Goal: Task Accomplishment & Management: Complete application form

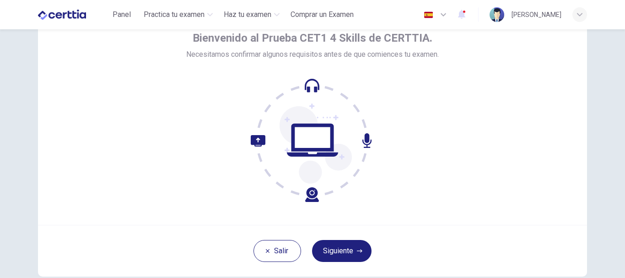
scroll to position [51, 0]
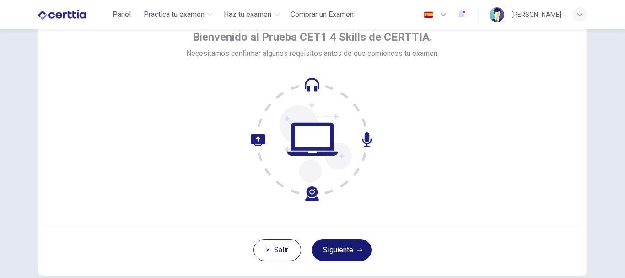
click at [332, 249] on button "Siguiente" at bounding box center [341, 250] width 59 height 22
click at [332, 253] on div "[PERSON_NAME]" at bounding box center [312, 250] width 549 height 52
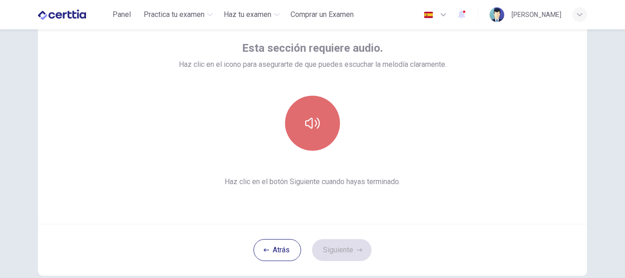
click at [314, 125] on icon "button" at bounding box center [312, 123] width 15 height 15
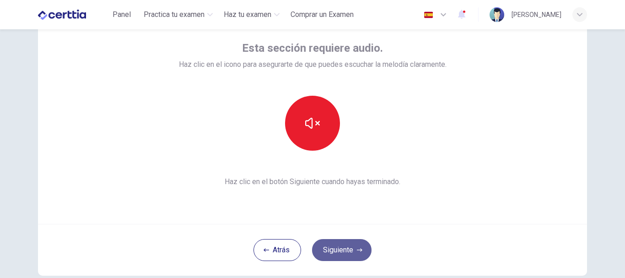
click at [345, 252] on button "Siguiente" at bounding box center [341, 250] width 59 height 22
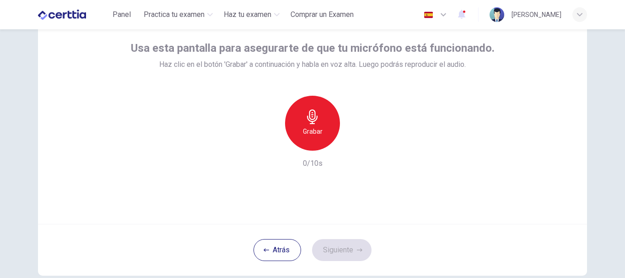
click at [314, 129] on h6 "Grabar" at bounding box center [313, 131] width 20 height 11
click at [317, 124] on div "Detener" at bounding box center [312, 123] width 55 height 55
click at [336, 247] on button "Siguiente" at bounding box center [341, 250] width 59 height 22
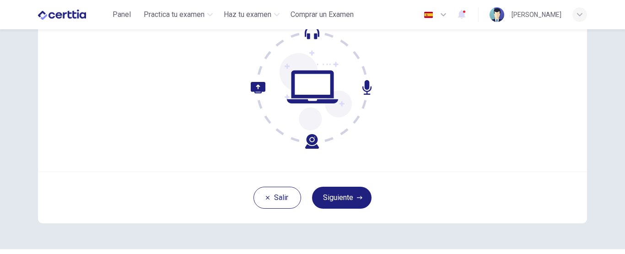
scroll to position [105, 0]
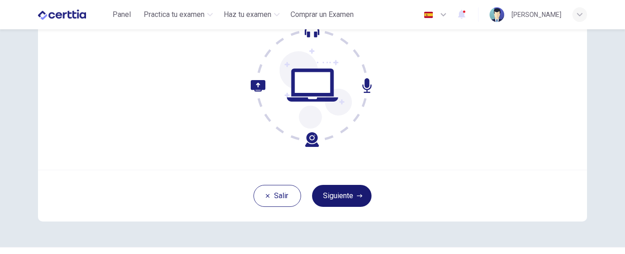
click at [332, 192] on button "Siguiente" at bounding box center [341, 196] width 59 height 22
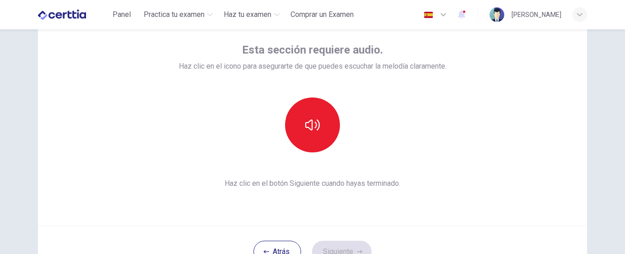
scroll to position [50, 0]
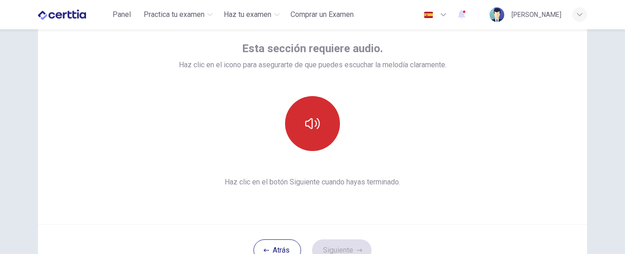
click at [308, 114] on button "button" at bounding box center [312, 123] width 55 height 55
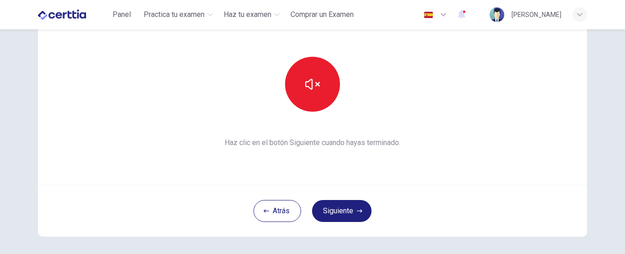
scroll to position [115, 0]
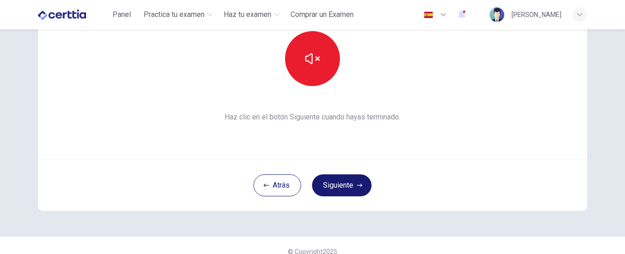
click at [331, 184] on button "Siguiente" at bounding box center [341, 185] width 59 height 22
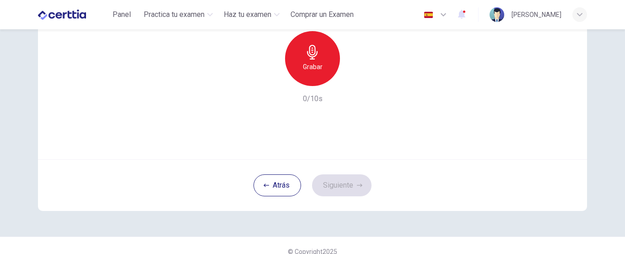
click at [306, 65] on h6 "Grabar" at bounding box center [313, 66] width 20 height 11
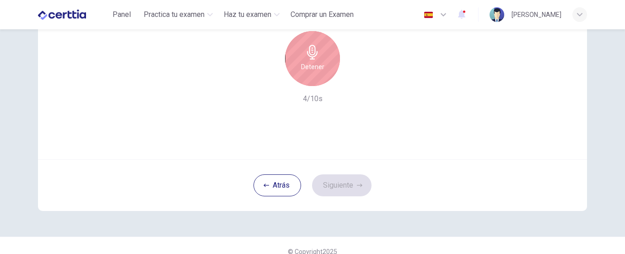
click at [300, 50] on div "Detener" at bounding box center [312, 58] width 55 height 55
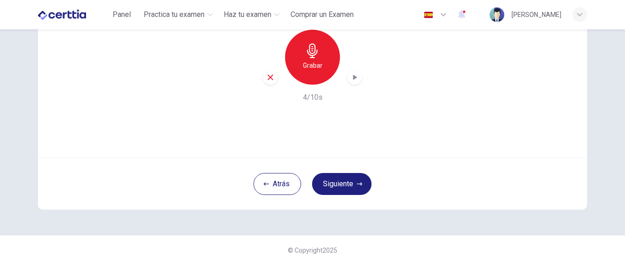
scroll to position [103, 0]
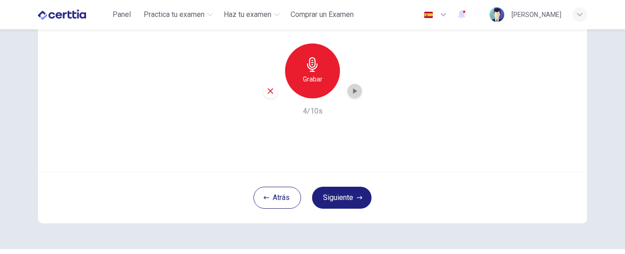
click at [353, 91] on icon "button" at bounding box center [355, 90] width 4 height 5
click at [343, 198] on button "Siguiente" at bounding box center [341, 198] width 59 height 22
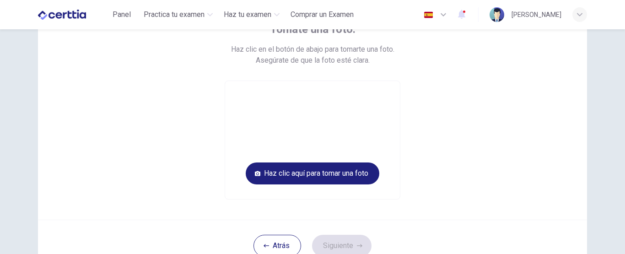
scroll to position [65, 0]
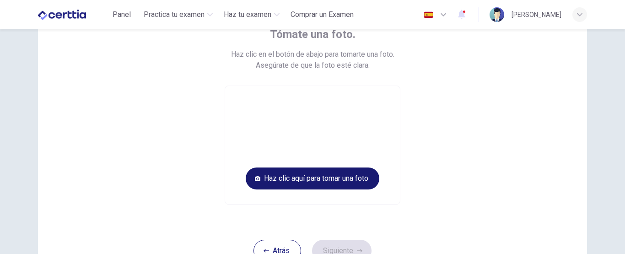
click at [272, 175] on button "Haz clic aquí para tomar una foto" at bounding box center [313, 178] width 134 height 22
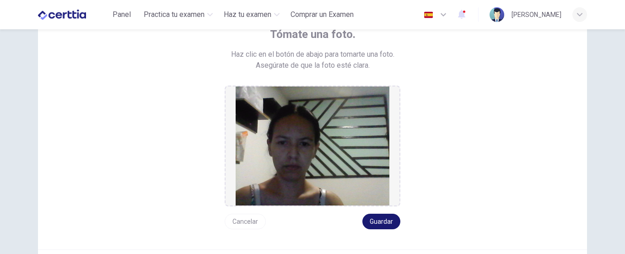
click at [374, 219] on button "Guardar" at bounding box center [381, 222] width 38 height 16
click at [382, 225] on button "Guardar" at bounding box center [381, 222] width 38 height 16
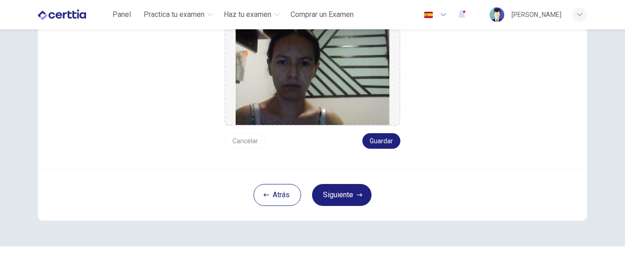
scroll to position [148, 0]
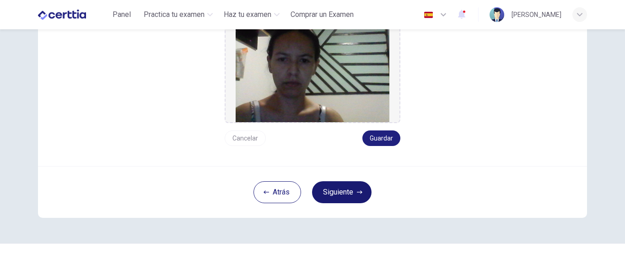
click at [346, 191] on button "Siguiente" at bounding box center [341, 192] width 59 height 22
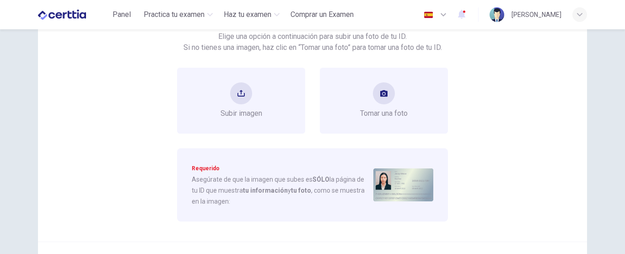
scroll to position [84, 0]
click at [233, 97] on button "upload" at bounding box center [241, 92] width 22 height 22
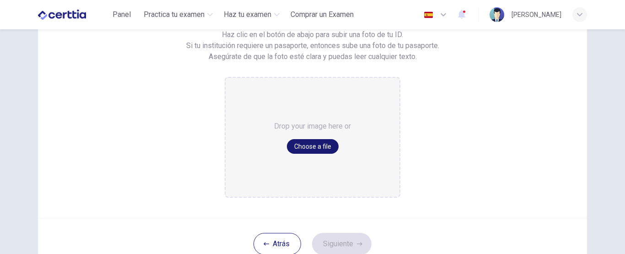
click at [315, 146] on button "Choose a file" at bounding box center [313, 146] width 52 height 15
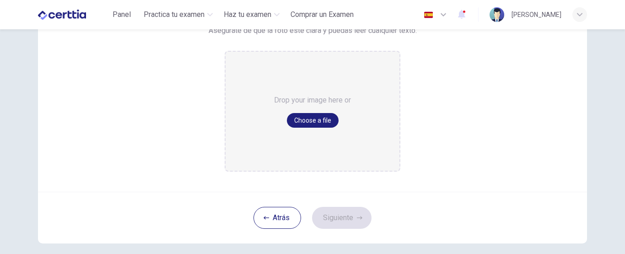
scroll to position [100, 0]
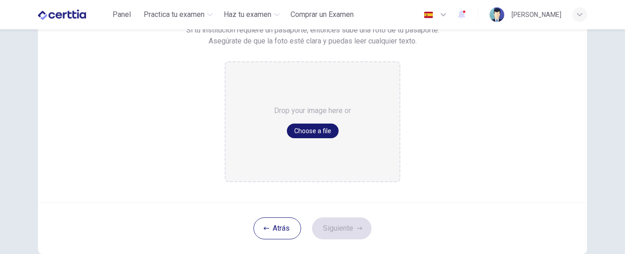
click at [312, 130] on button "Choose a file" at bounding box center [313, 131] width 52 height 15
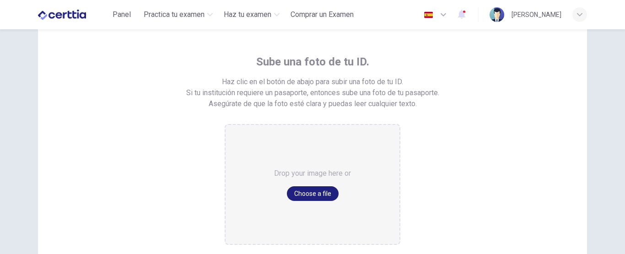
scroll to position [39, 0]
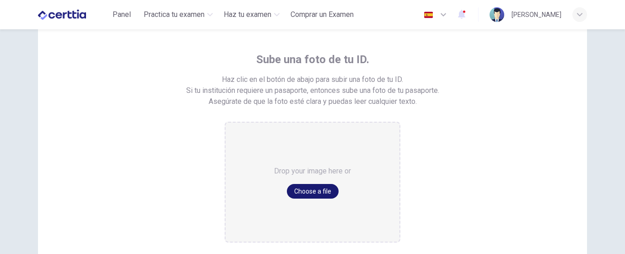
click at [310, 194] on button "Choose a file" at bounding box center [313, 191] width 52 height 15
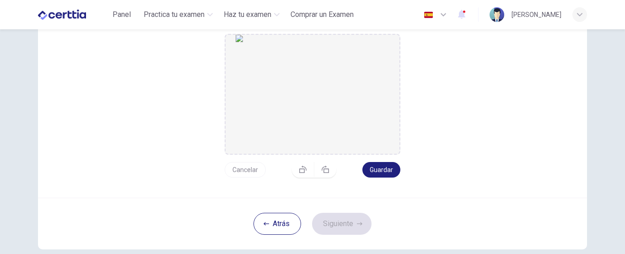
scroll to position [132, 0]
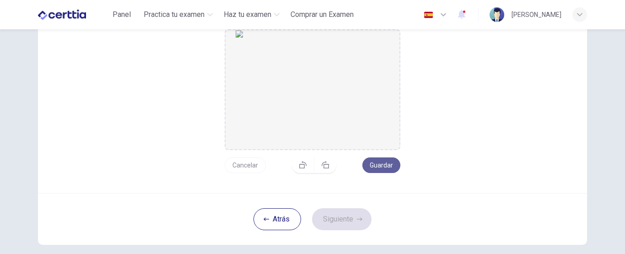
click at [375, 160] on button "Guardar" at bounding box center [381, 165] width 38 height 16
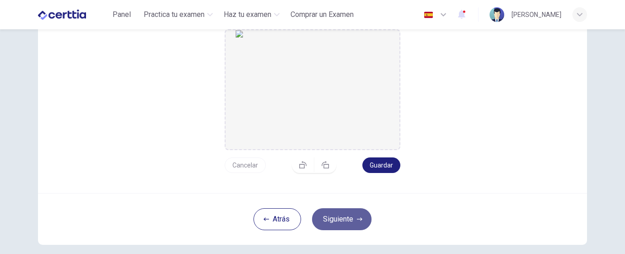
click at [351, 218] on button "Siguiente" at bounding box center [341, 219] width 59 height 22
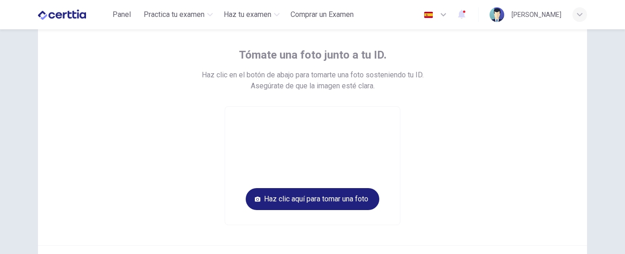
scroll to position [49, 0]
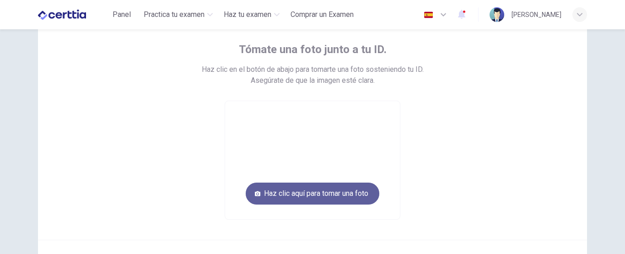
click at [313, 194] on button "Haz clic aquí para tomar una foto" at bounding box center [313, 194] width 134 height 22
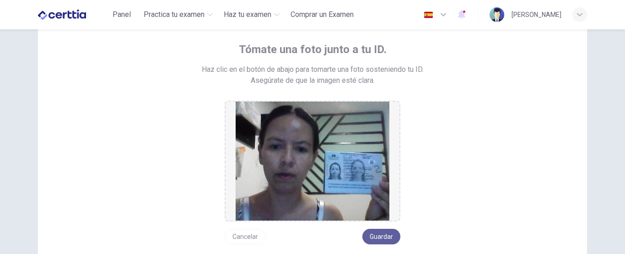
click at [367, 230] on button "Guardar" at bounding box center [381, 237] width 38 height 16
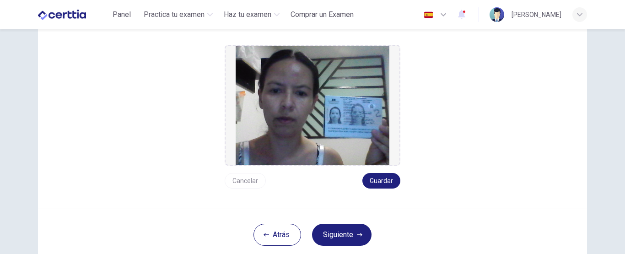
scroll to position [106, 0]
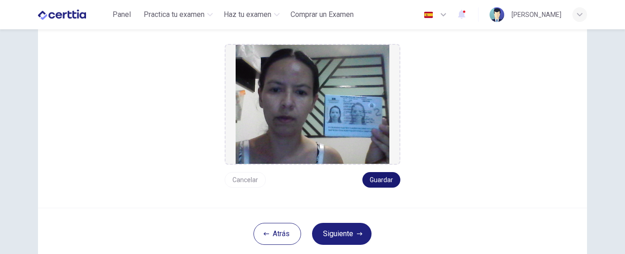
click at [383, 182] on button "Guardar" at bounding box center [381, 180] width 38 height 16
click at [333, 236] on button "Siguiente" at bounding box center [341, 234] width 59 height 22
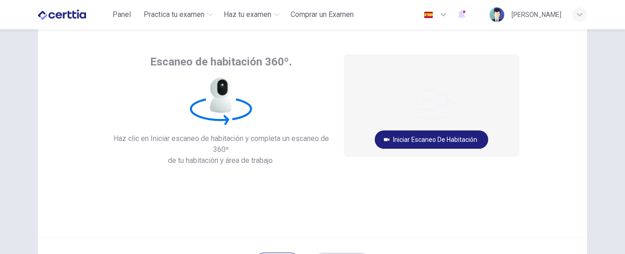
scroll to position [36, 0]
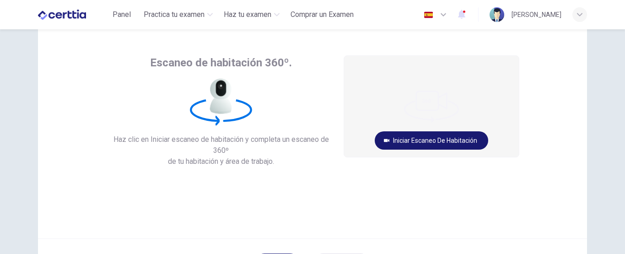
click at [419, 139] on button "Iniciar escaneo de habitación" at bounding box center [431, 140] width 113 height 18
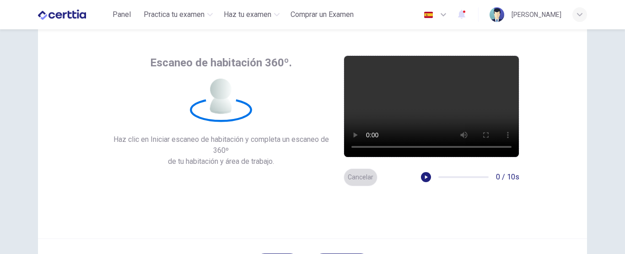
click at [358, 175] on button "Cancelar" at bounding box center [361, 177] width 34 height 18
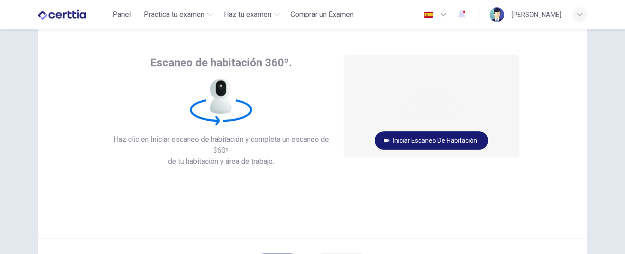
click at [409, 138] on button "Iniciar escaneo de habitación" at bounding box center [431, 140] width 113 height 18
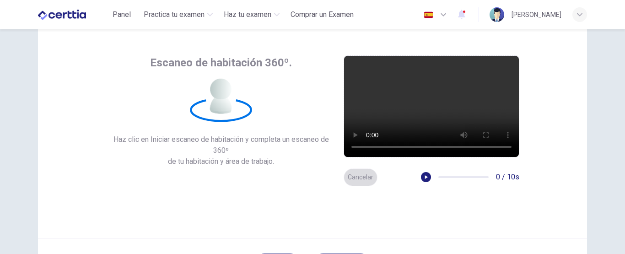
click at [350, 178] on button "Cancelar" at bounding box center [361, 177] width 34 height 18
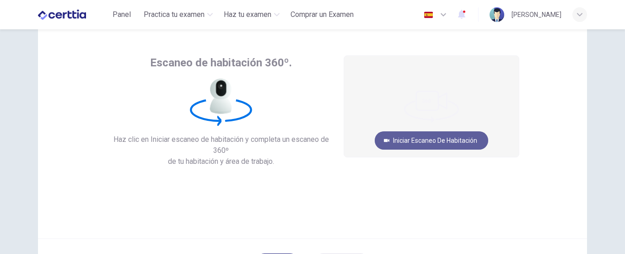
click at [425, 139] on button "Iniciar escaneo de habitación" at bounding box center [431, 140] width 113 height 18
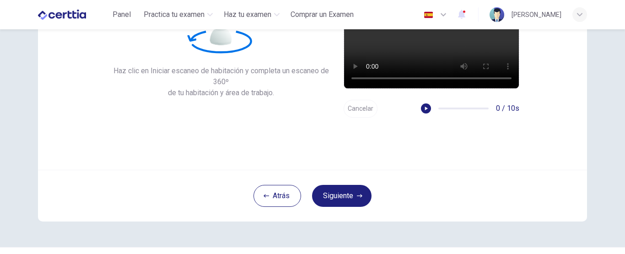
scroll to position [102, 0]
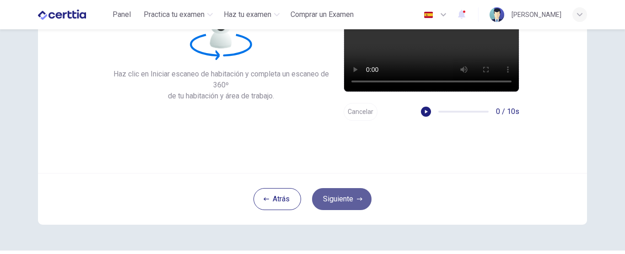
click at [330, 194] on button "Siguiente" at bounding box center [341, 199] width 59 height 22
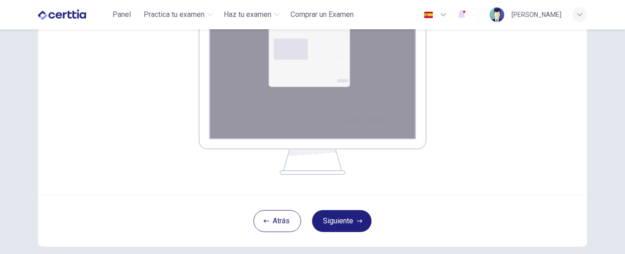
scroll to position [197, 0]
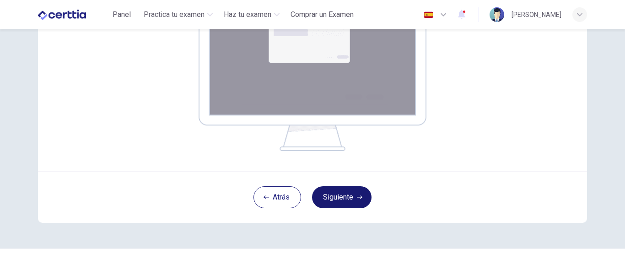
click at [340, 194] on button "Siguiente" at bounding box center [341, 197] width 59 height 22
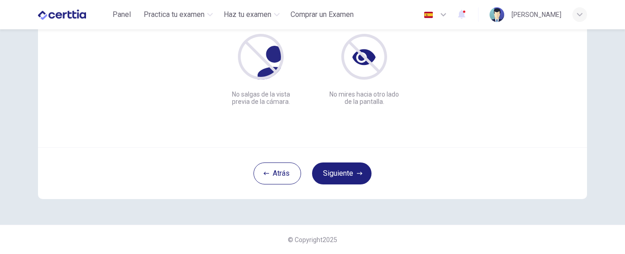
scroll to position [127, 0]
click at [339, 173] on button "Siguiente" at bounding box center [341, 173] width 59 height 22
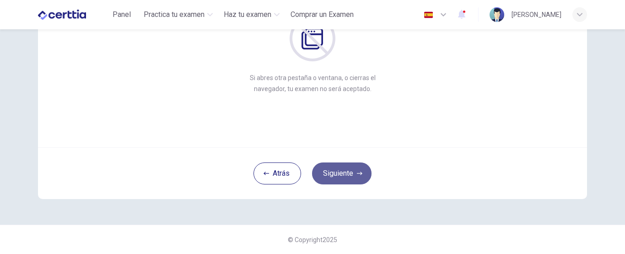
click at [339, 173] on button "Siguiente" at bounding box center [341, 173] width 59 height 22
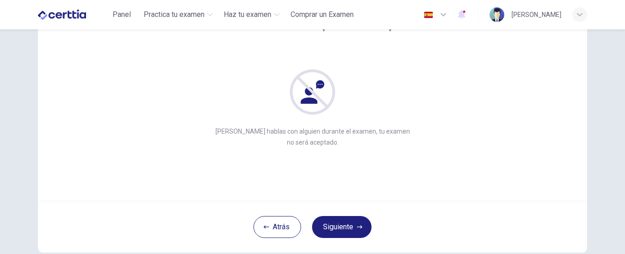
scroll to position [109, 0]
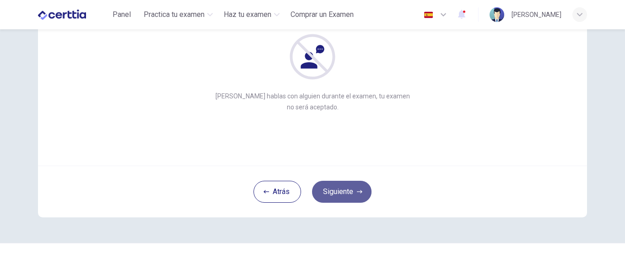
click at [331, 194] on button "Siguiente" at bounding box center [341, 192] width 59 height 22
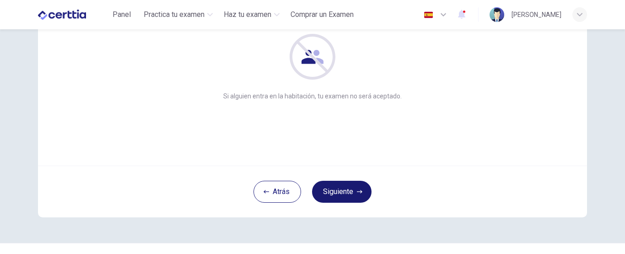
click at [331, 194] on button "Siguiente" at bounding box center [341, 192] width 59 height 22
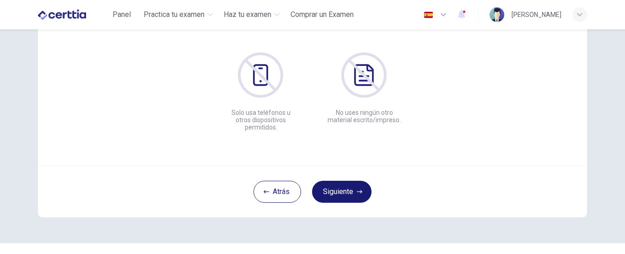
click at [331, 194] on button "Siguiente" at bounding box center [341, 192] width 59 height 22
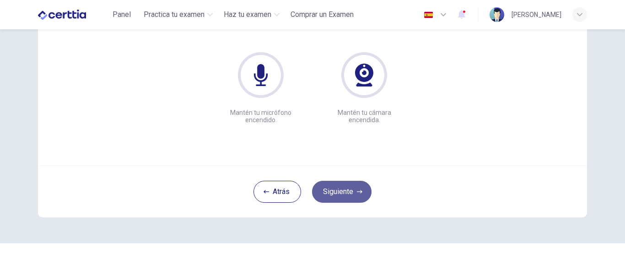
click at [331, 194] on button "Siguiente" at bounding box center [341, 192] width 59 height 22
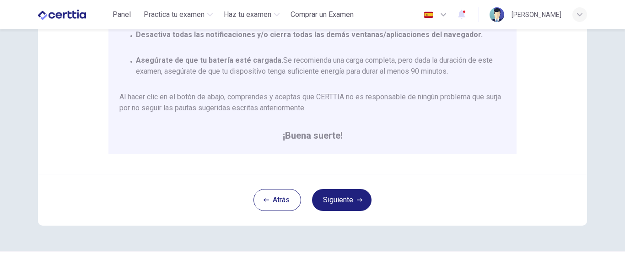
scroll to position [255, 0]
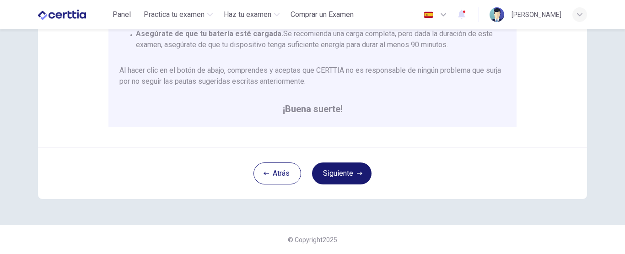
click at [323, 173] on button "Siguiente" at bounding box center [341, 173] width 59 height 22
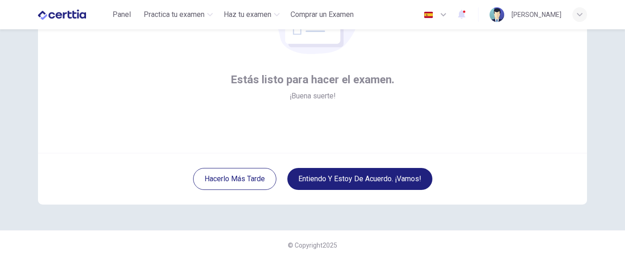
scroll to position [124, 0]
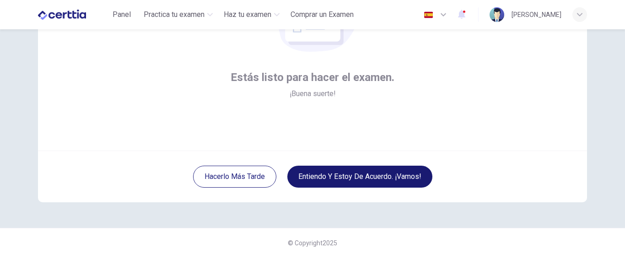
click at [351, 178] on button "Entiendo y estoy de acuerdo. ¡Vamos!" at bounding box center [359, 177] width 145 height 22
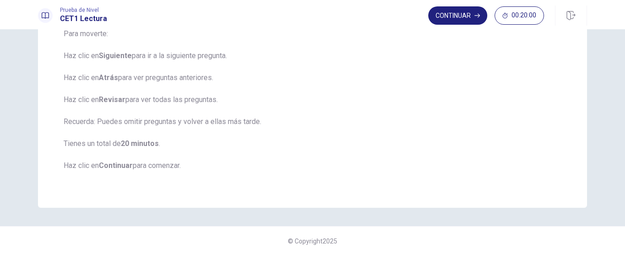
scroll to position [149, 0]
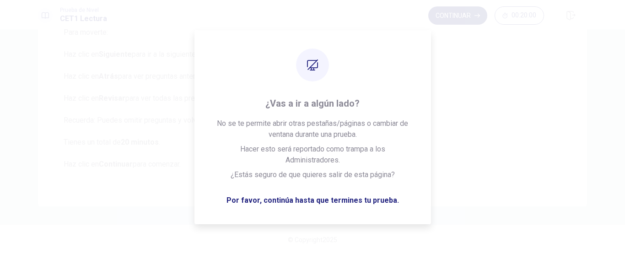
click at [461, 14] on button "Continuar" at bounding box center [457, 15] width 59 height 18
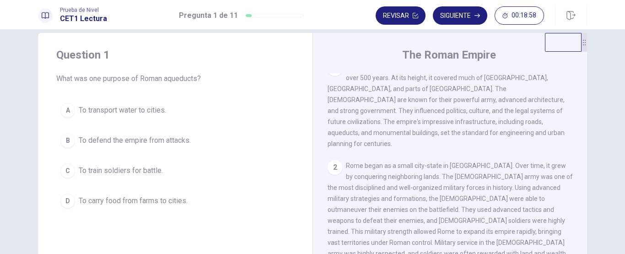
scroll to position [0, 0]
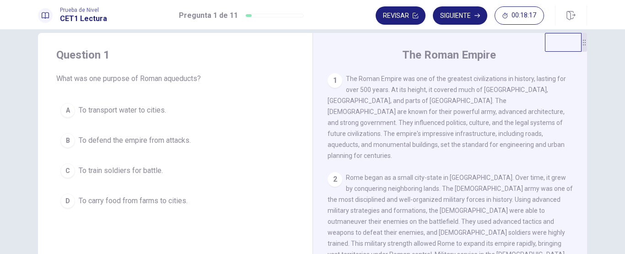
click at [65, 139] on div "B" at bounding box center [67, 140] width 15 height 15
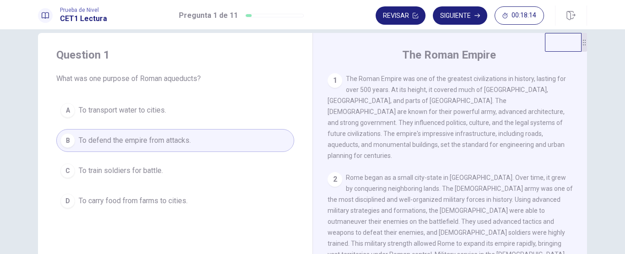
click at [79, 141] on span "To defend the empire from attacks." at bounding box center [135, 140] width 112 height 11
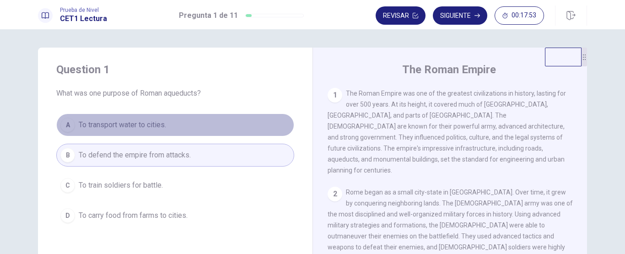
click at [109, 129] on span "To transport water to cities." at bounding box center [122, 124] width 87 height 11
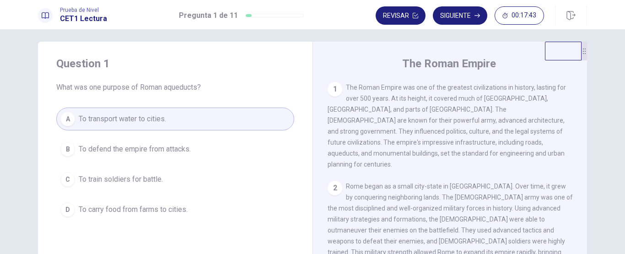
scroll to position [4, 0]
click at [81, 126] on span "To transport water to cities." at bounding box center [122, 120] width 87 height 11
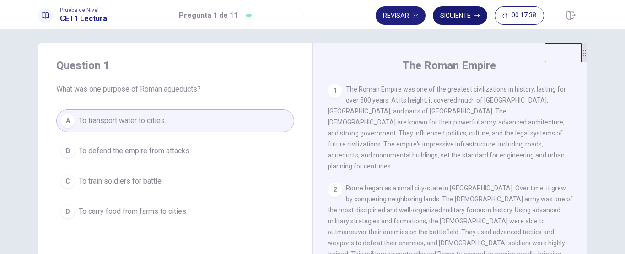
click at [455, 16] on button "Siguiente" at bounding box center [460, 15] width 54 height 18
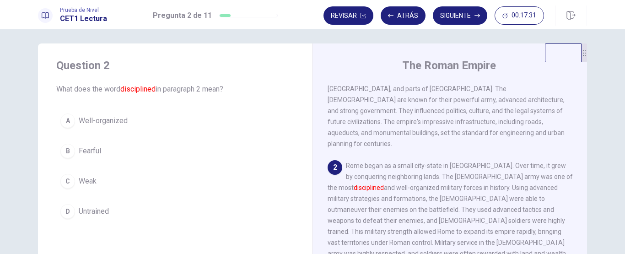
scroll to position [86, 0]
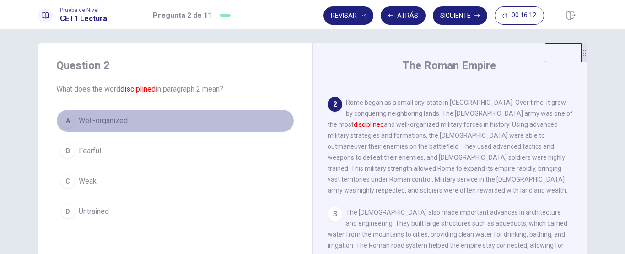
click at [86, 119] on span "Well-organized" at bounding box center [103, 120] width 49 height 11
click at [104, 119] on span "Well-organized" at bounding box center [103, 120] width 49 height 11
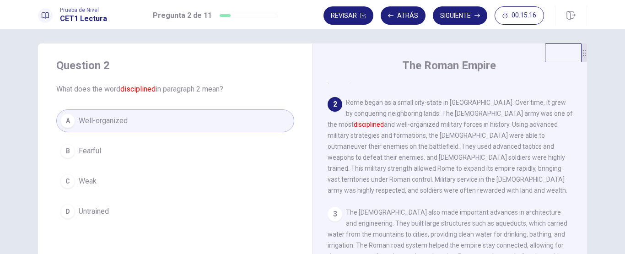
click at [192, 125] on button "A Well-organized" at bounding box center [175, 120] width 238 height 23
click at [452, 13] on button "Siguiente" at bounding box center [460, 15] width 54 height 18
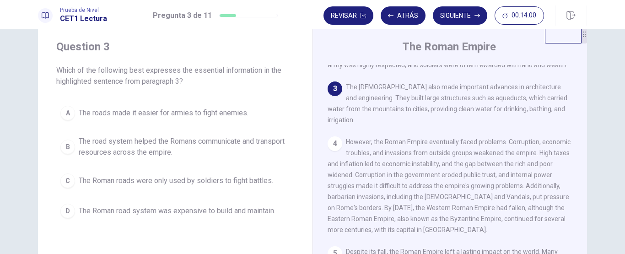
scroll to position [26, 0]
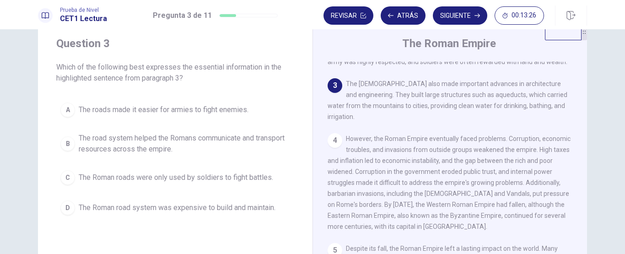
click at [189, 110] on span "The roads made it easier for armies to fight enemies." at bounding box center [164, 109] width 170 height 11
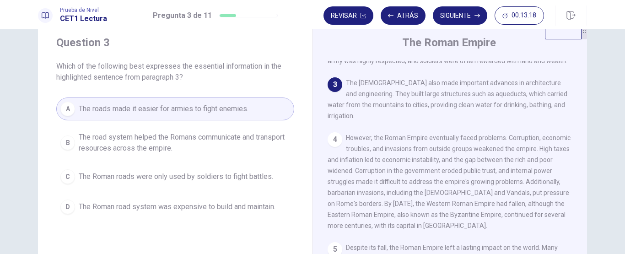
scroll to position [59, 0]
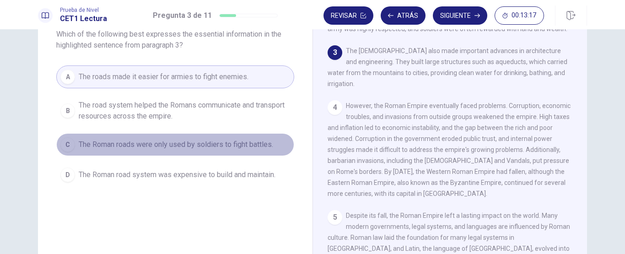
click at [155, 148] on span "The Roman roads were only used by soldiers to fight battles." at bounding box center [176, 144] width 194 height 11
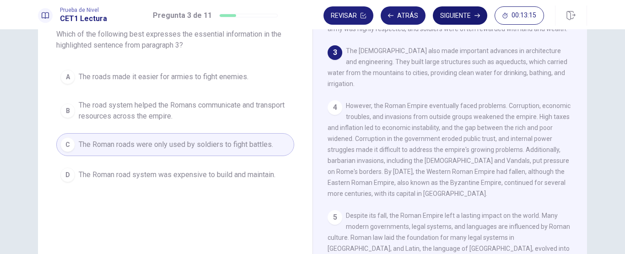
click at [452, 15] on button "Siguiente" at bounding box center [460, 15] width 54 height 18
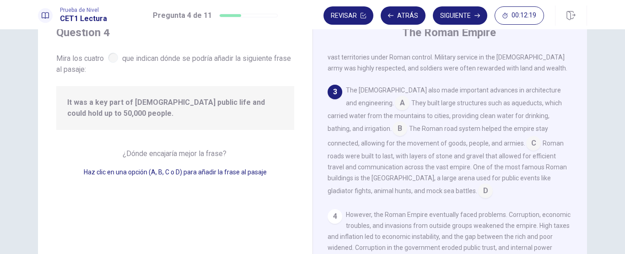
scroll to position [36, 0]
click at [393, 124] on input at bounding box center [400, 130] width 15 height 15
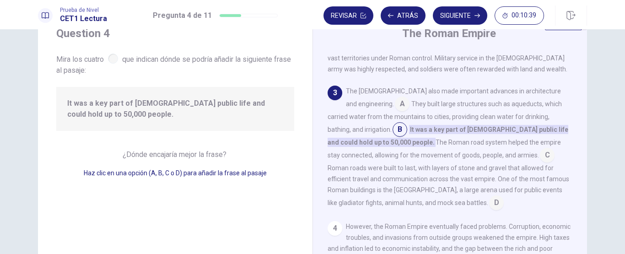
click at [395, 102] on input at bounding box center [402, 104] width 15 height 15
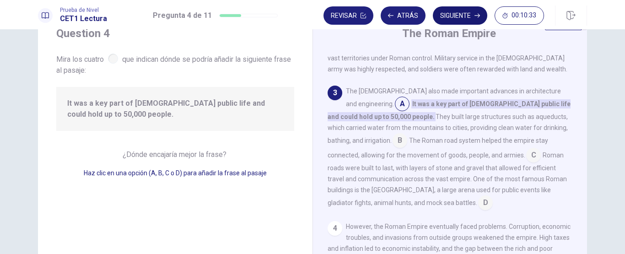
click at [453, 14] on button "Siguiente" at bounding box center [460, 15] width 54 height 18
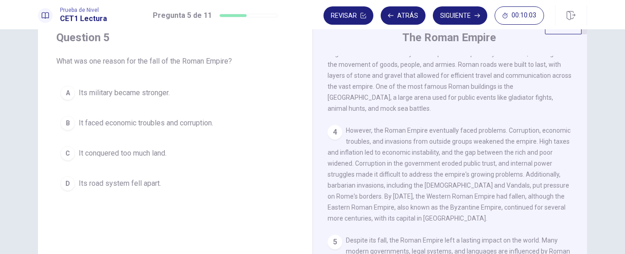
scroll to position [0, 0]
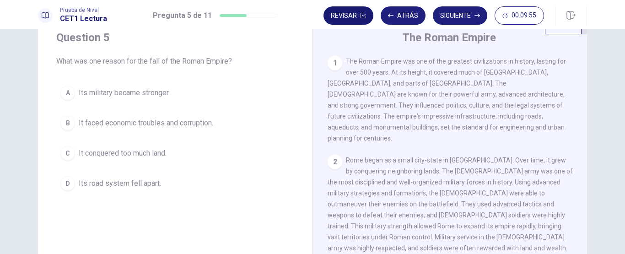
click at [97, 124] on span "It faced economic troubles and corruption." at bounding box center [146, 123] width 135 height 11
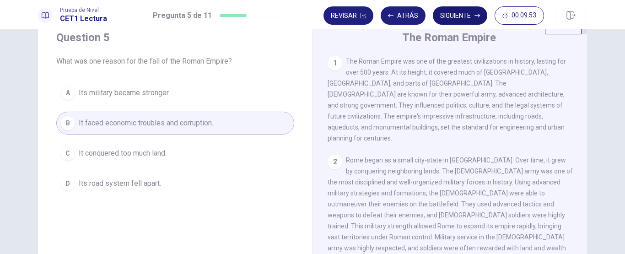
click at [455, 13] on button "Siguiente" at bounding box center [460, 15] width 54 height 18
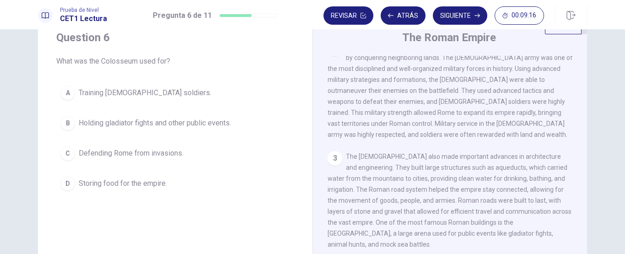
scroll to position [249, 0]
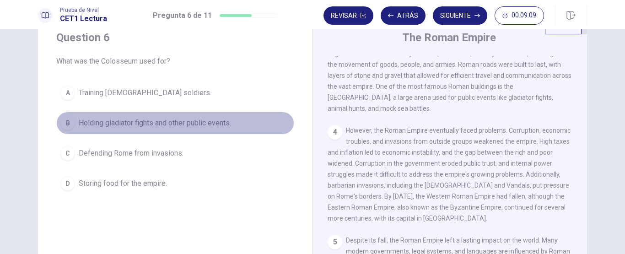
click at [79, 122] on span "Holding gladiator fights and other public events." at bounding box center [155, 123] width 152 height 11
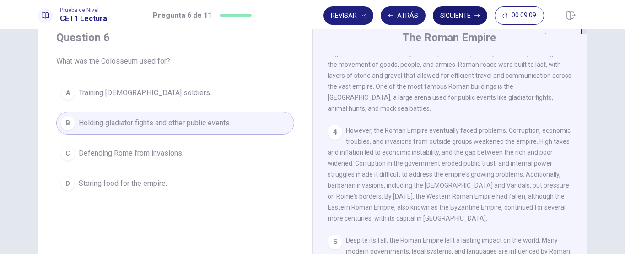
click at [461, 13] on button "Siguiente" at bounding box center [460, 15] width 54 height 18
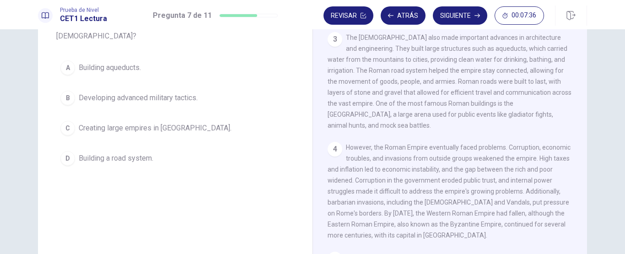
scroll to position [195, 0]
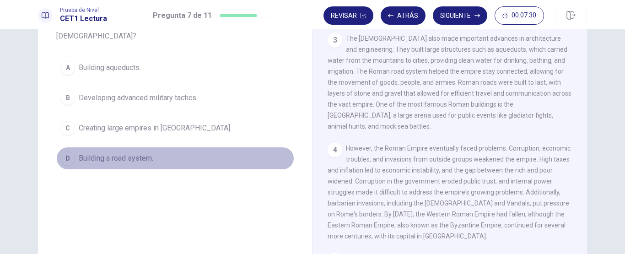
click at [102, 156] on span "Building a road system." at bounding box center [116, 158] width 75 height 11
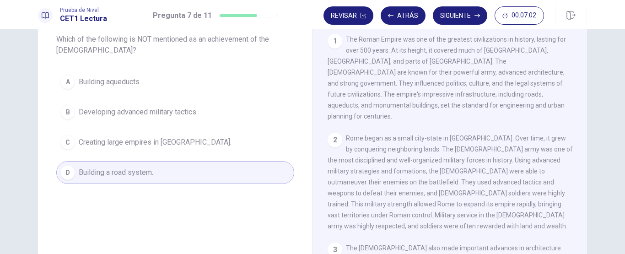
scroll to position [47, 0]
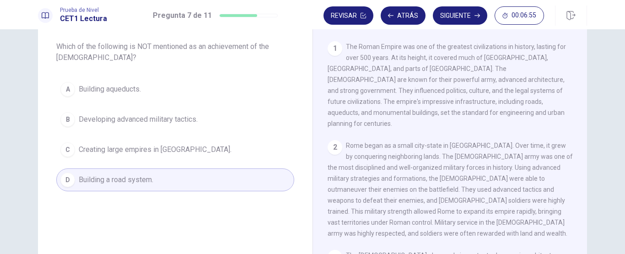
click at [106, 156] on button "C Creating large empires in [GEOGRAPHIC_DATA]." at bounding box center [175, 149] width 238 height 23
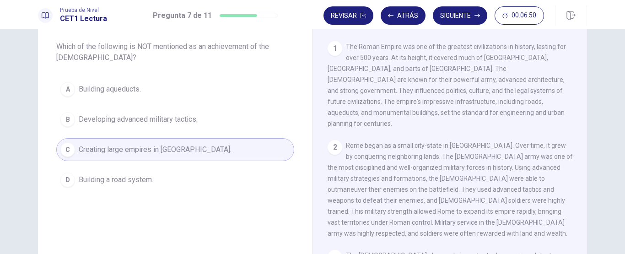
click at [106, 156] on button "C Creating large empires in [GEOGRAPHIC_DATA]." at bounding box center [175, 149] width 238 height 23
click at [461, 17] on button "Siguiente" at bounding box center [460, 15] width 54 height 18
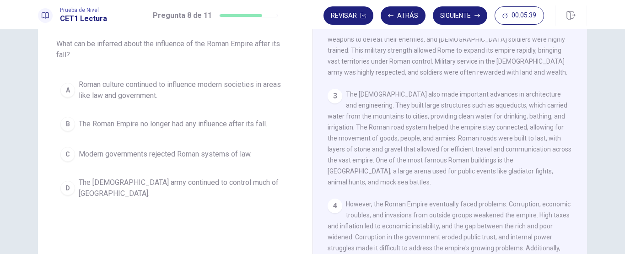
scroll to position [168, 0]
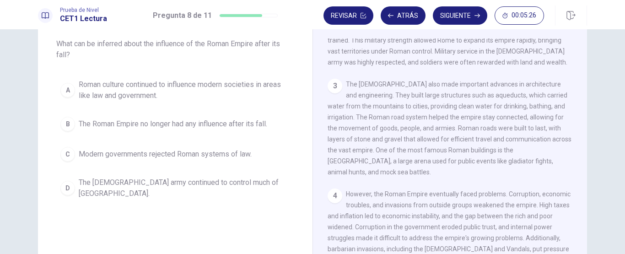
click at [80, 89] on span "Roman culture continued to influence modern societies in areas like law and gov…" at bounding box center [184, 90] width 211 height 22
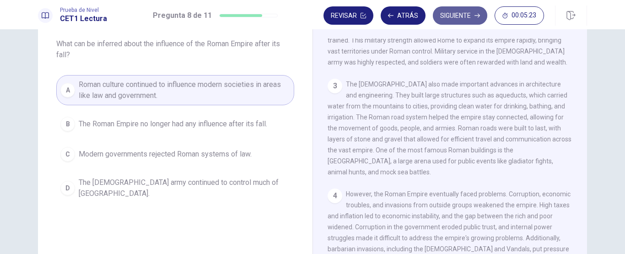
click at [451, 13] on button "Siguiente" at bounding box center [460, 15] width 54 height 18
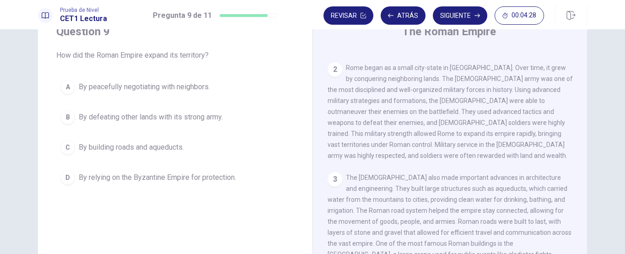
scroll to position [177, 0]
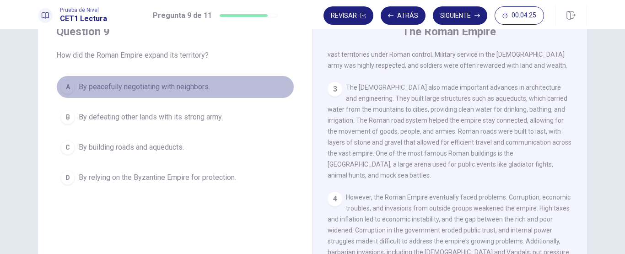
click at [103, 92] on span "By peacefully negotiating with neighbors." at bounding box center [144, 86] width 131 height 11
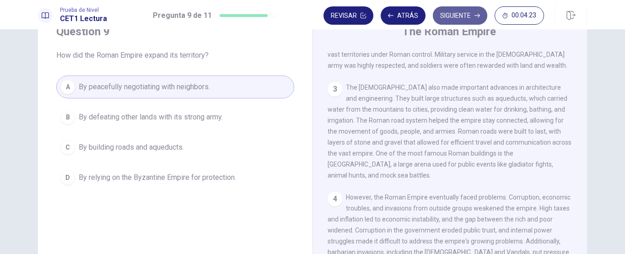
click at [465, 16] on button "Siguiente" at bounding box center [460, 15] width 54 height 18
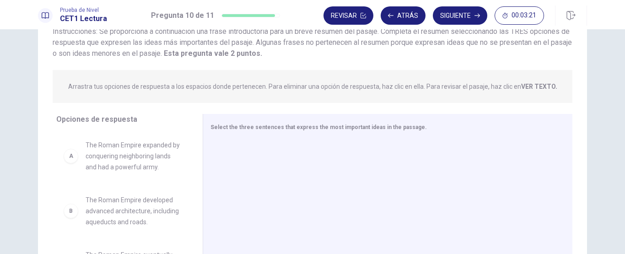
scroll to position [72, 0]
click at [531, 86] on strong "VER TEXTO." at bounding box center [539, 87] width 36 height 7
click at [534, 86] on strong "VER TEXTO." at bounding box center [539, 87] width 36 height 7
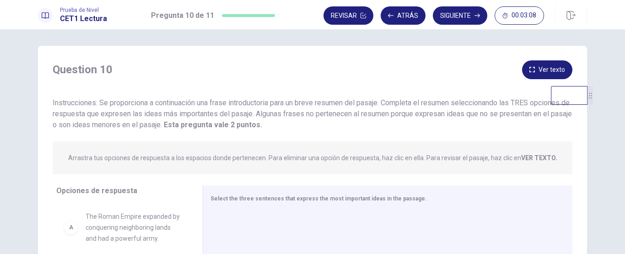
drag, startPoint x: 561, startPoint y: 65, endPoint x: 582, endPoint y: 116, distance: 56.0
click at [582, 105] on video at bounding box center [569, 95] width 37 height 19
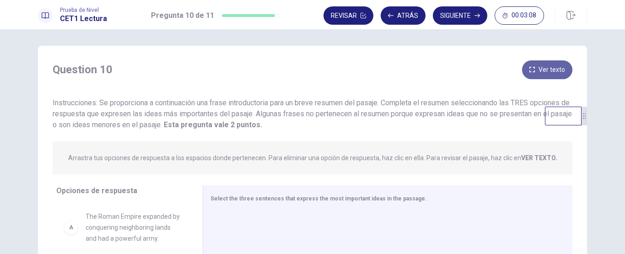
click at [549, 67] on button "Ver texto" at bounding box center [547, 69] width 50 height 19
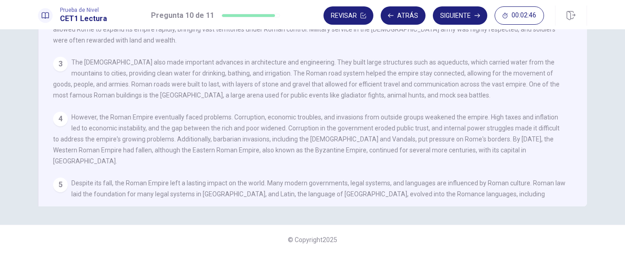
scroll to position [0, 0]
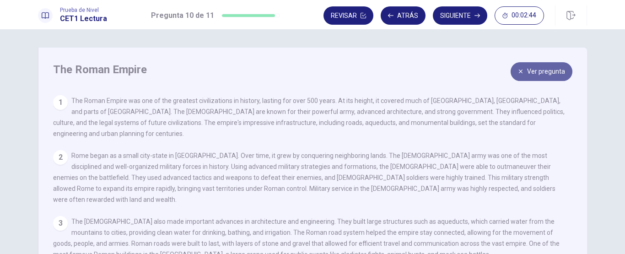
click at [536, 68] on button "Ver pregunta" at bounding box center [542, 71] width 62 height 19
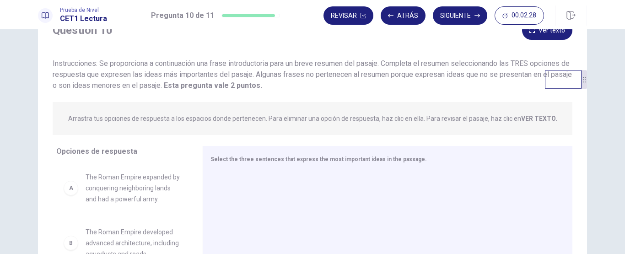
scroll to position [43, 0]
drag, startPoint x: 109, startPoint y: 182, endPoint x: 303, endPoint y: 189, distance: 194.1
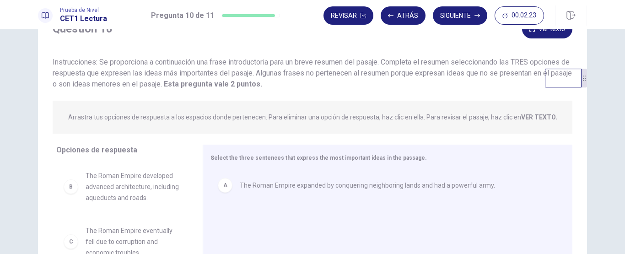
scroll to position [119, 0]
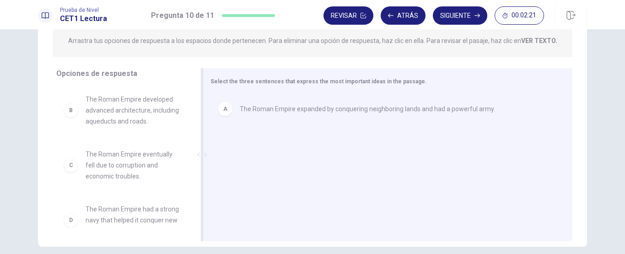
drag, startPoint x: 248, startPoint y: 144, endPoint x: 260, endPoint y: 146, distance: 12.5
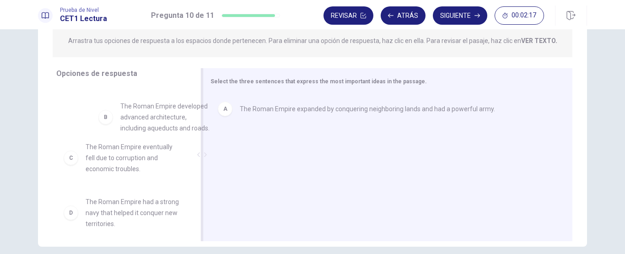
drag, startPoint x: 257, startPoint y: 141, endPoint x: 269, endPoint y: 141, distance: 11.9
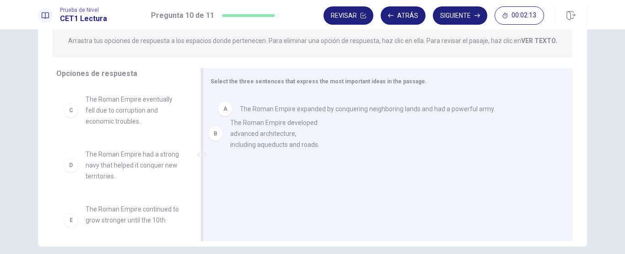
drag, startPoint x: 117, startPoint y: 111, endPoint x: 298, endPoint y: 158, distance: 187.7
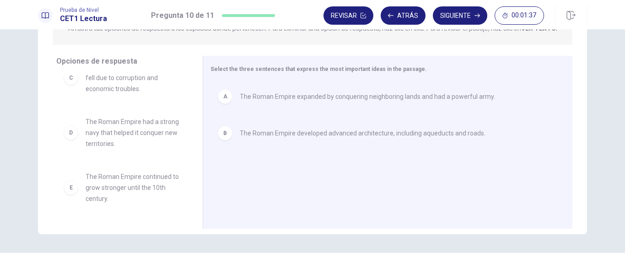
scroll to position [0, 0]
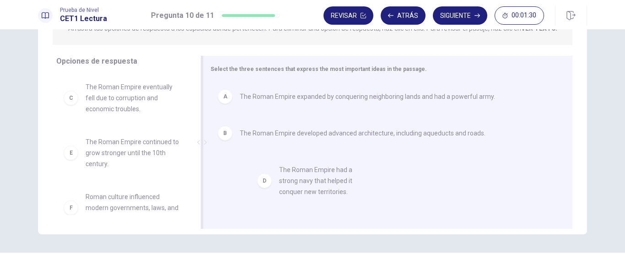
drag, startPoint x: 95, startPoint y: 157, endPoint x: 297, endPoint y: 184, distance: 204.5
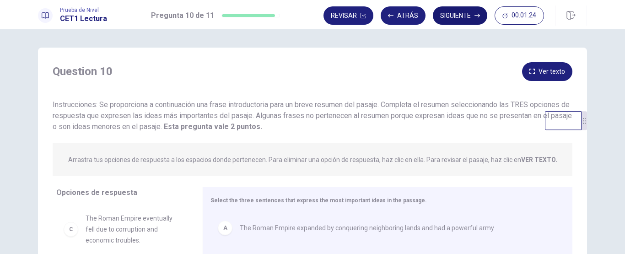
click at [455, 13] on button "Siguiente" at bounding box center [460, 15] width 54 height 18
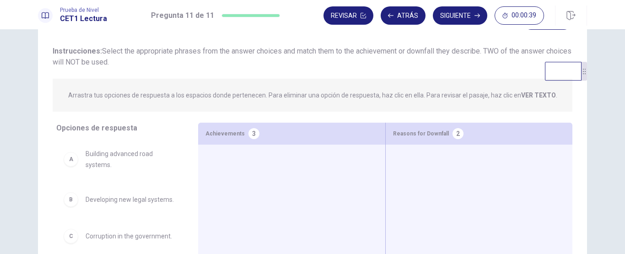
scroll to position [81, 0]
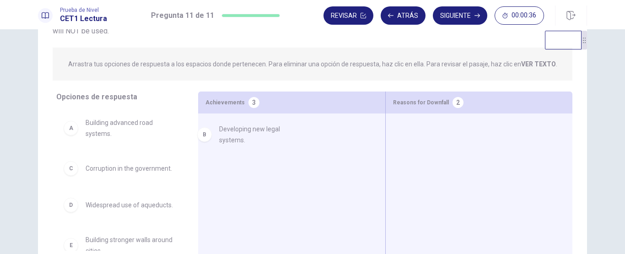
drag, startPoint x: 108, startPoint y: 178, endPoint x: 262, endPoint y: 140, distance: 158.3
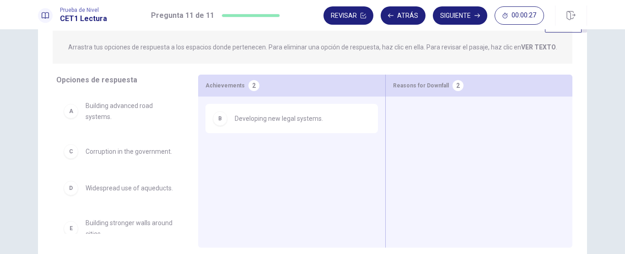
scroll to position [118, 0]
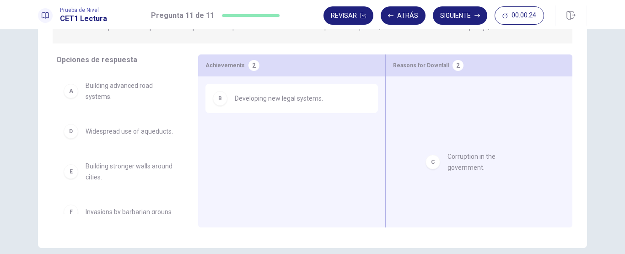
drag, startPoint x: 92, startPoint y: 135, endPoint x: 463, endPoint y: 158, distance: 371.3
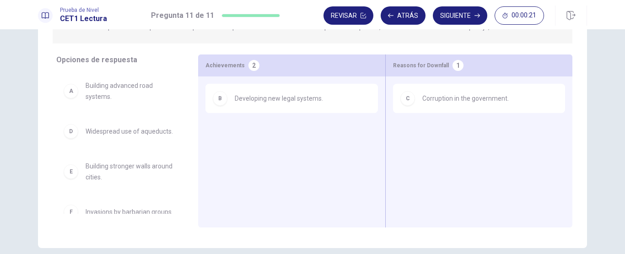
scroll to position [106, 0]
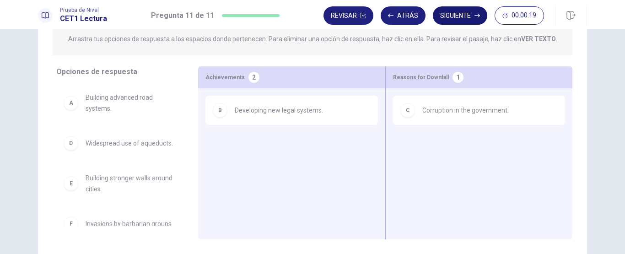
click at [460, 16] on button "Siguiente" at bounding box center [460, 15] width 54 height 18
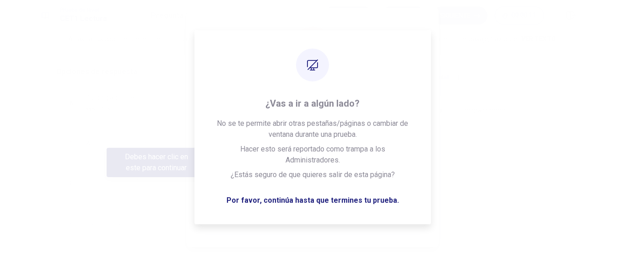
scroll to position [102, 0]
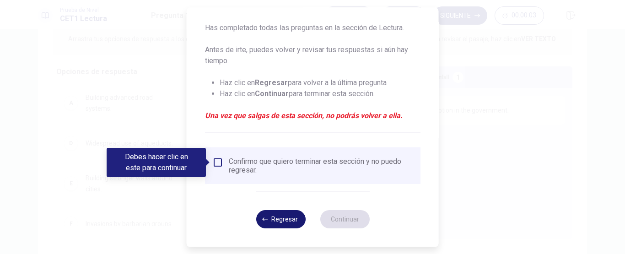
click at [284, 218] on button "Regresar" at bounding box center [280, 219] width 49 height 18
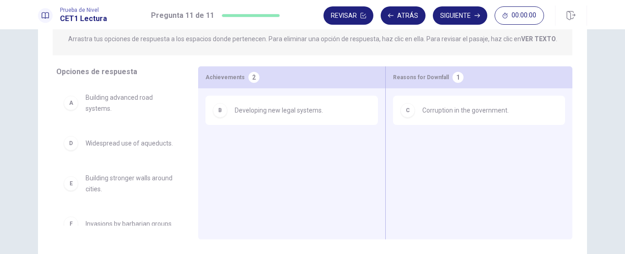
scroll to position [97, 0]
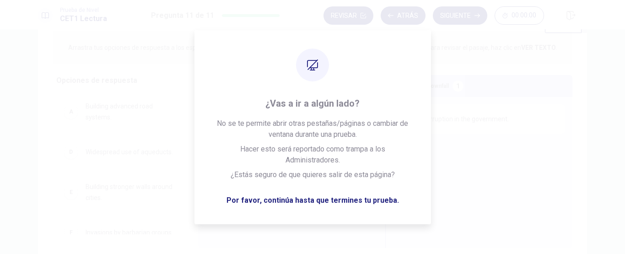
drag, startPoint x: 96, startPoint y: 160, endPoint x: 216, endPoint y: 226, distance: 136.6
click at [106, 170] on div "A Building advanced road systems. D Widespread use of aqueducts. E Building str…" at bounding box center [119, 163] width 127 height 141
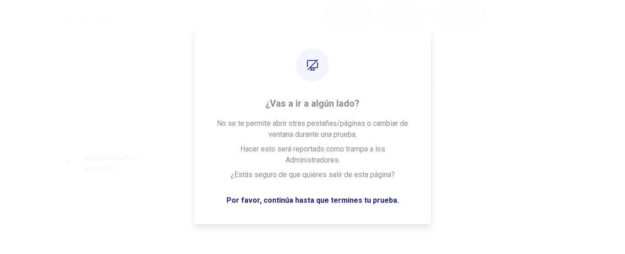
click at [502, 148] on div "Se te ha acabado el tiempo. Tu tiempo ha terminado. Esta es el final de la secc…" at bounding box center [312, 127] width 625 height 254
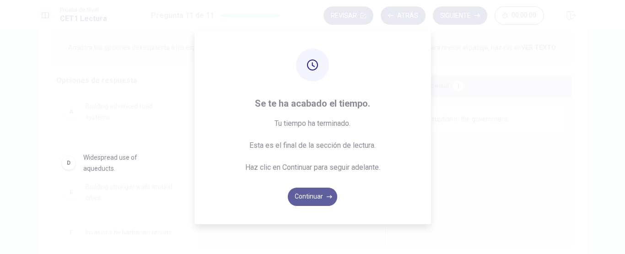
click at [309, 197] on button "Continuar" at bounding box center [312, 197] width 49 height 18
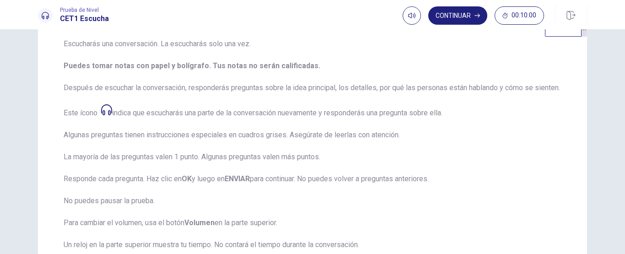
scroll to position [0, 0]
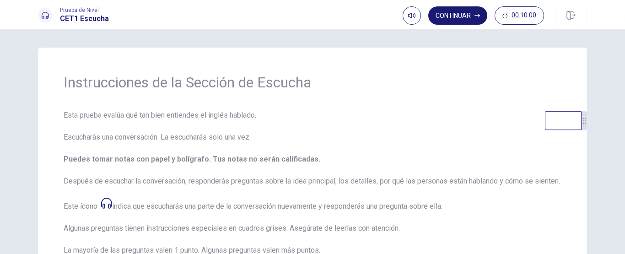
click at [460, 11] on button "Continuar" at bounding box center [457, 15] width 59 height 18
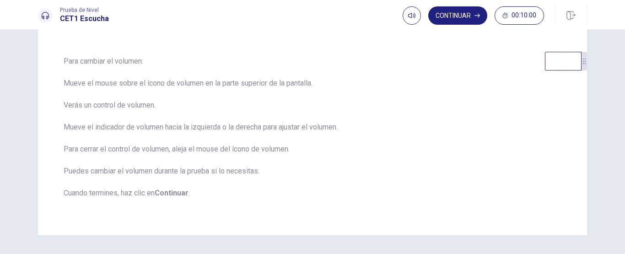
scroll to position [58, 0]
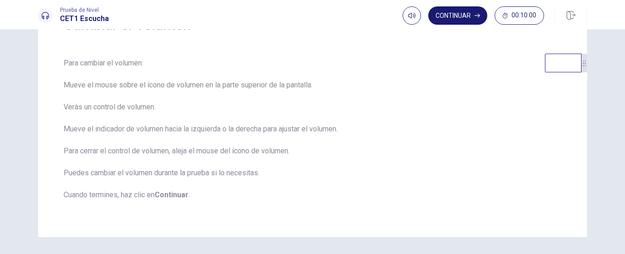
click at [458, 17] on button "Continuar" at bounding box center [457, 15] width 59 height 18
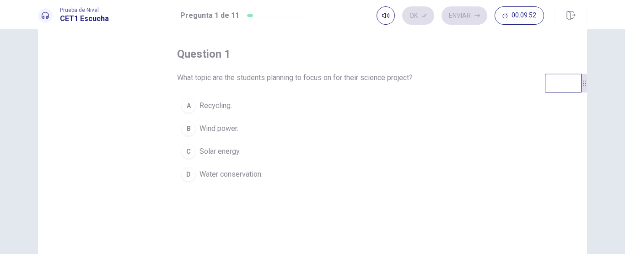
scroll to position [52, 0]
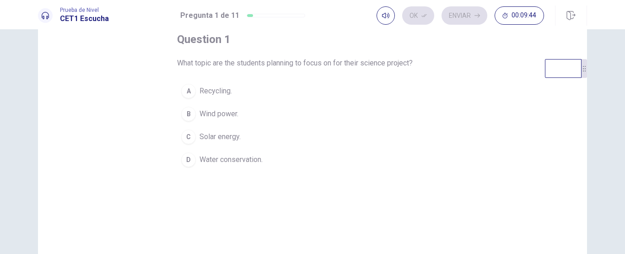
click at [210, 138] on span "Solar energy." at bounding box center [219, 136] width 41 height 11
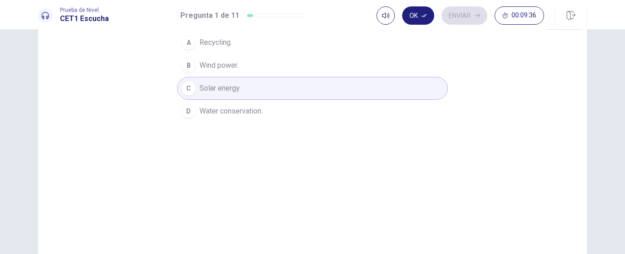
scroll to position [49, 0]
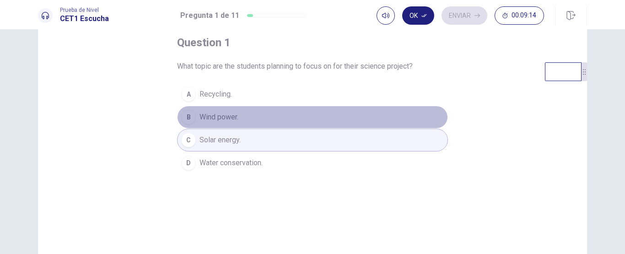
click at [225, 115] on span "Wind power." at bounding box center [218, 117] width 39 height 11
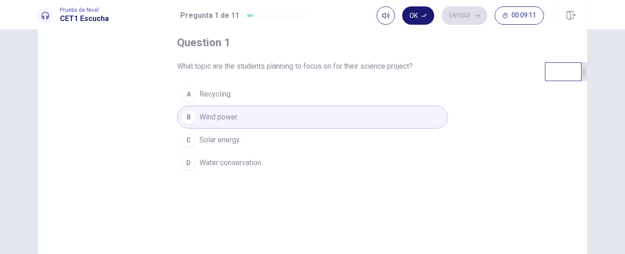
click at [417, 16] on button "Ok" at bounding box center [418, 15] width 32 height 18
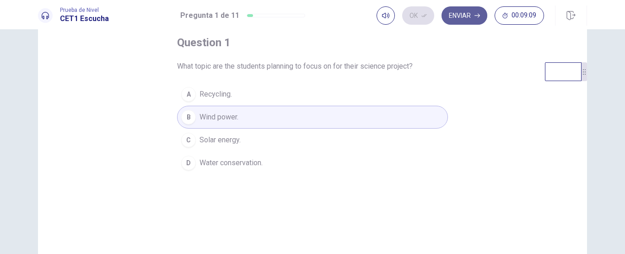
click at [462, 13] on button "Enviar" at bounding box center [465, 15] width 46 height 18
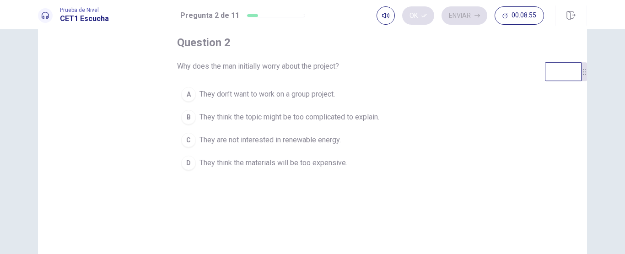
click at [207, 92] on span "They don’t want to work on a group project." at bounding box center [266, 94] width 135 height 11
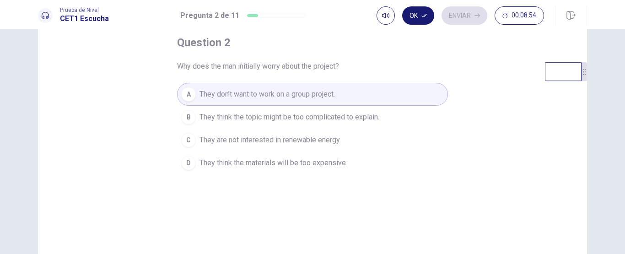
click at [416, 16] on button "Ok" at bounding box center [418, 15] width 32 height 18
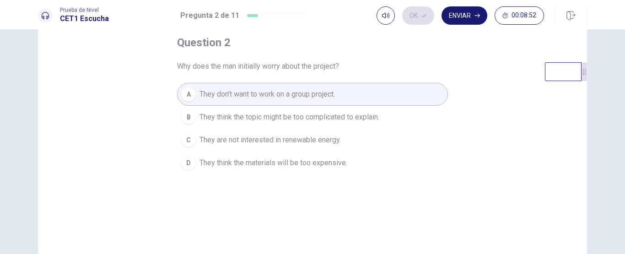
click at [454, 15] on button "Enviar" at bounding box center [465, 15] width 46 height 18
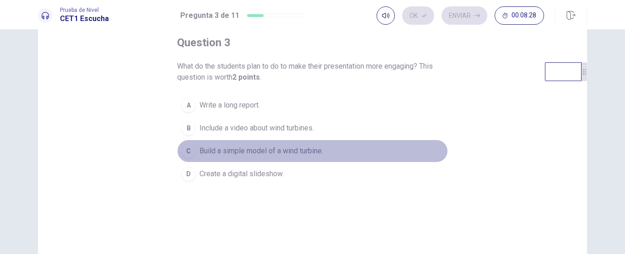
click at [238, 152] on span "Build a simple model of a wind turbine." at bounding box center [261, 151] width 124 height 11
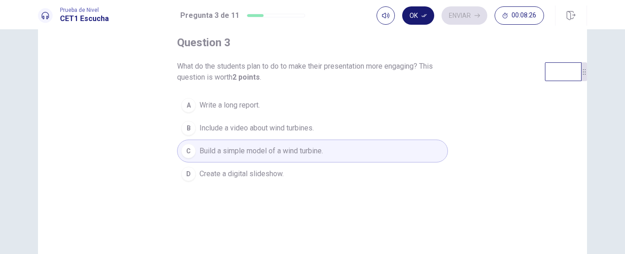
click at [420, 16] on button "Ok" at bounding box center [418, 15] width 32 height 18
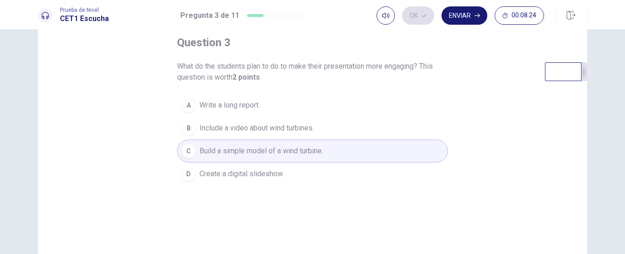
click at [463, 13] on button "Enviar" at bounding box center [465, 15] width 46 height 18
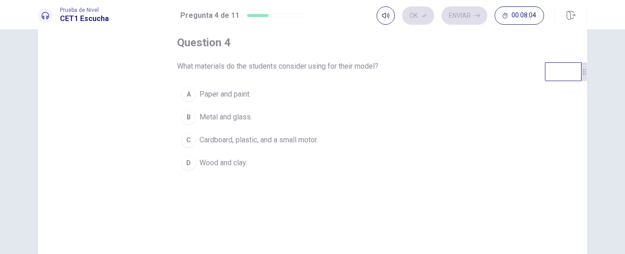
click at [226, 135] on span "Cardboard, plastic, and a small motor." at bounding box center [258, 140] width 119 height 11
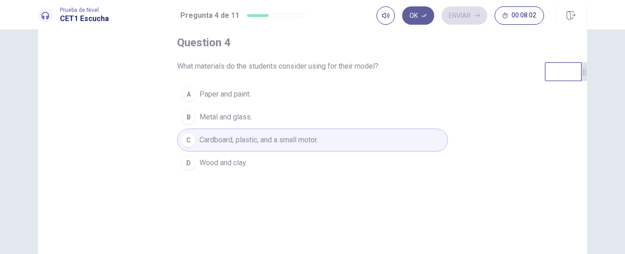
click at [413, 21] on button "Ok" at bounding box center [418, 15] width 32 height 18
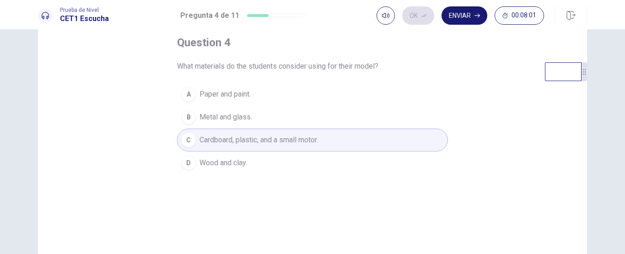
click at [458, 15] on button "Enviar" at bounding box center [465, 15] width 46 height 18
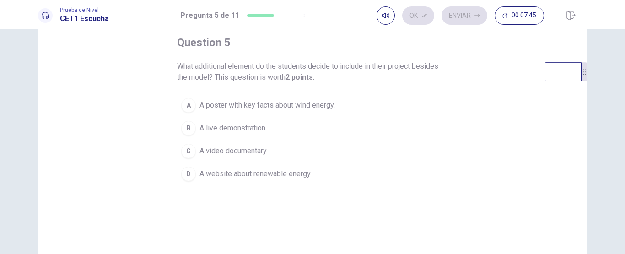
click at [243, 154] on span "A video documentary." at bounding box center [233, 151] width 68 height 11
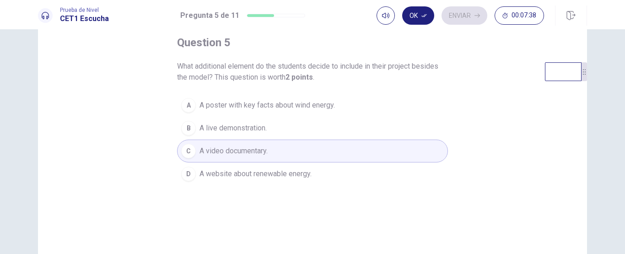
click at [223, 126] on span "A live demonstration." at bounding box center [232, 128] width 67 height 11
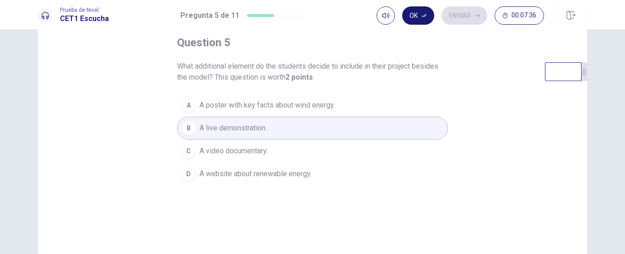
click at [423, 20] on button "Ok" at bounding box center [418, 15] width 32 height 18
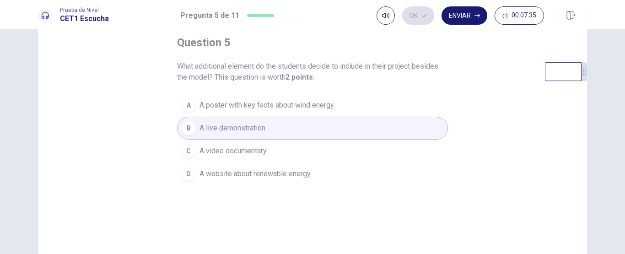
click at [461, 15] on button "Enviar" at bounding box center [465, 15] width 46 height 18
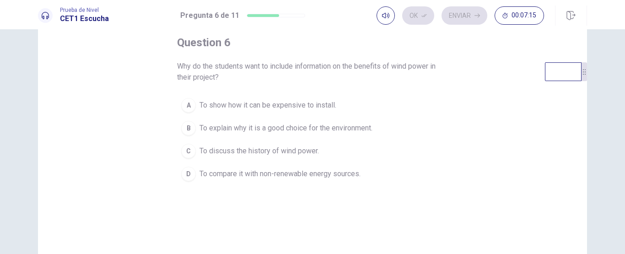
click at [214, 126] on span "To explain why it is a good choice for the environment." at bounding box center [285, 128] width 173 height 11
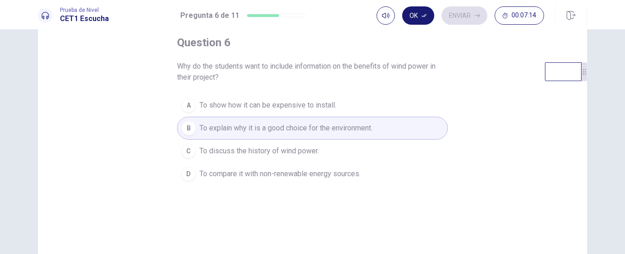
click at [418, 16] on button "Ok" at bounding box center [418, 15] width 32 height 18
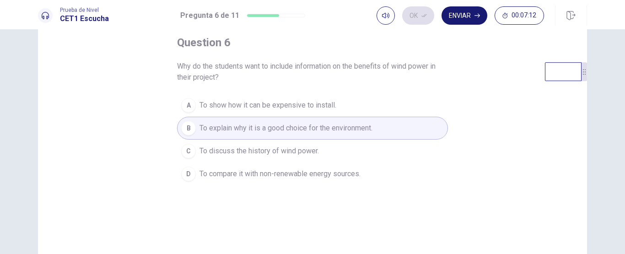
click at [460, 13] on button "Enviar" at bounding box center [465, 15] width 46 height 18
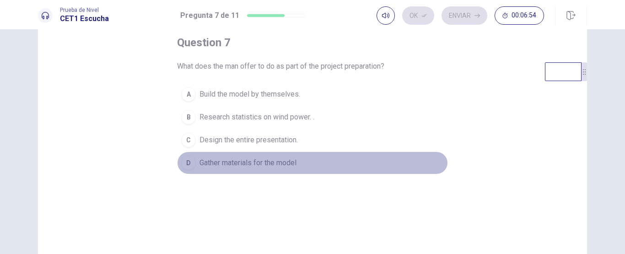
click at [210, 163] on span "Gather materials for the model" at bounding box center [247, 162] width 97 height 11
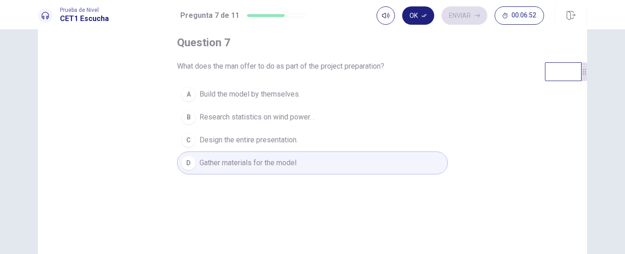
click at [414, 16] on button "Ok" at bounding box center [418, 15] width 32 height 18
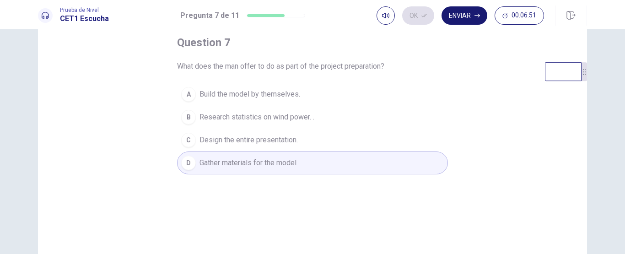
click at [459, 16] on button "Enviar" at bounding box center [465, 15] width 46 height 18
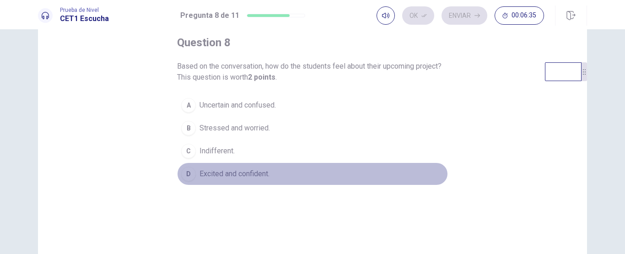
click at [241, 172] on span "Excited and confident." at bounding box center [234, 173] width 70 height 11
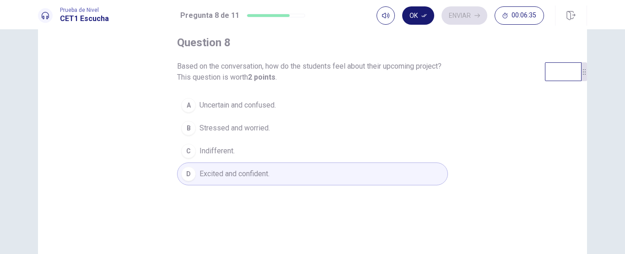
click at [423, 13] on icon "button" at bounding box center [423, 15] width 5 height 5
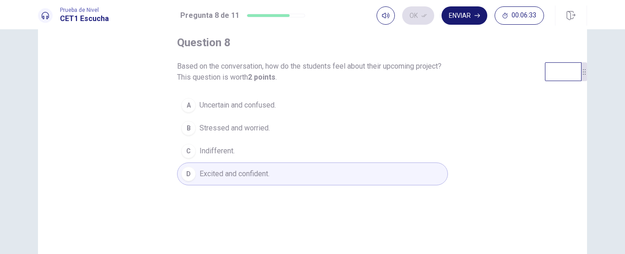
click at [459, 14] on button "Enviar" at bounding box center [465, 15] width 46 height 18
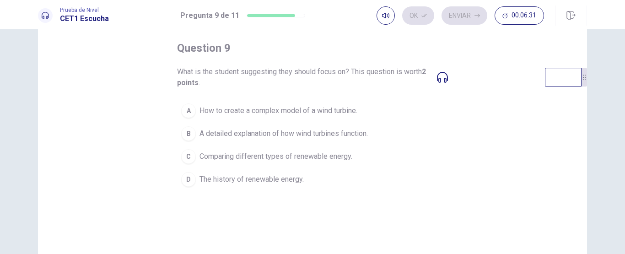
scroll to position [59, 0]
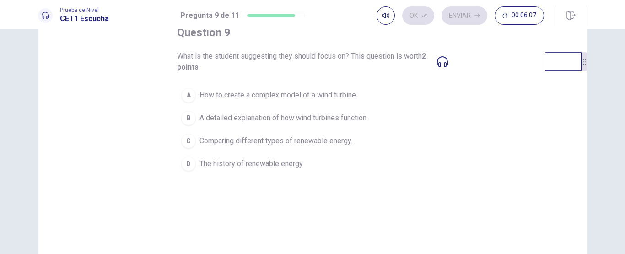
click at [247, 94] on span "How to create a complex model of a wind turbine." at bounding box center [278, 95] width 158 height 11
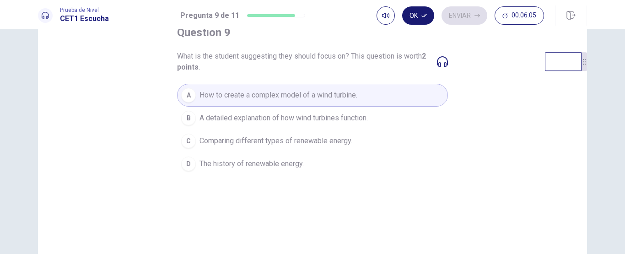
click at [419, 13] on button "Ok" at bounding box center [418, 15] width 32 height 18
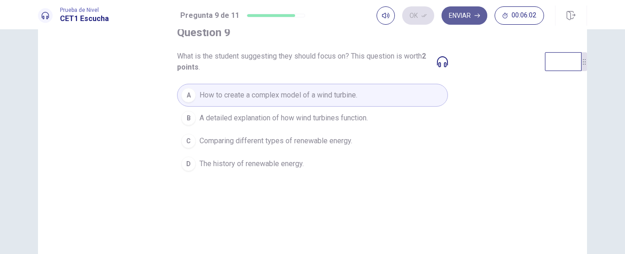
click at [456, 13] on button "Enviar" at bounding box center [465, 15] width 46 height 18
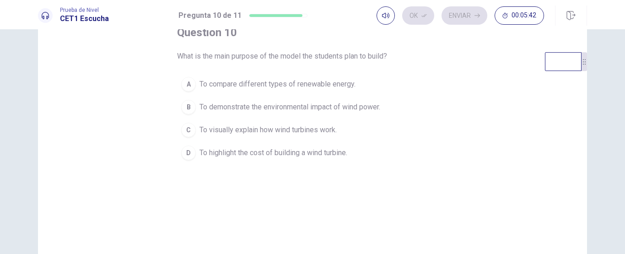
click at [225, 115] on button "B To demonstrate the environmental impact of wind power." at bounding box center [312, 107] width 271 height 23
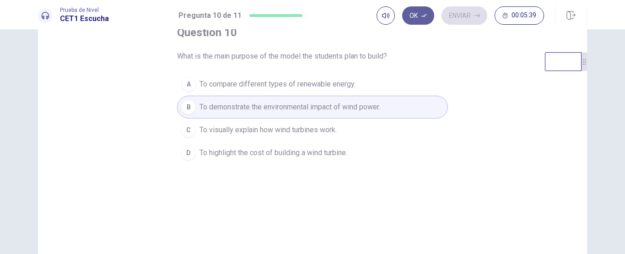
click at [414, 15] on button "Ok" at bounding box center [418, 15] width 32 height 18
click at [458, 14] on button "Enviar" at bounding box center [465, 15] width 46 height 18
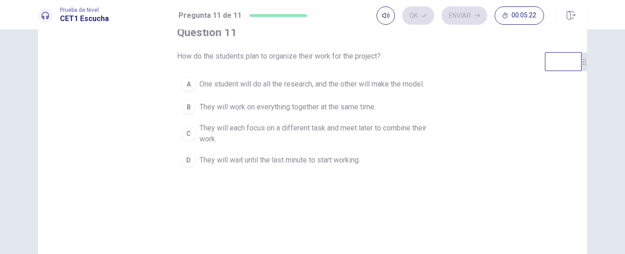
click at [231, 87] on span "One student will do all the research, and the other will make the model." at bounding box center [311, 84] width 225 height 11
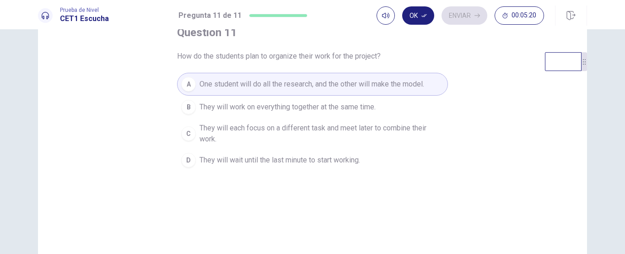
click at [414, 21] on button "Ok" at bounding box center [418, 15] width 32 height 18
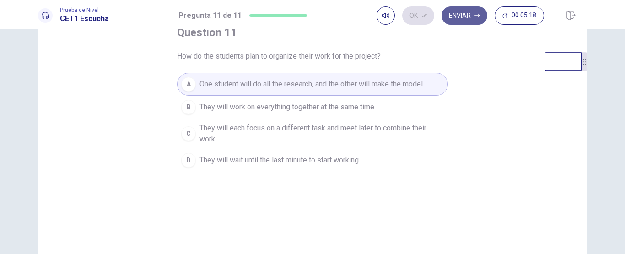
click at [461, 14] on button "Enviar" at bounding box center [465, 15] width 46 height 18
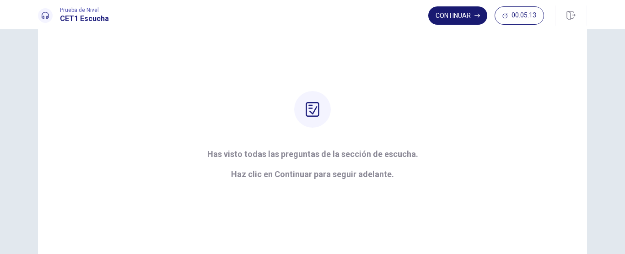
click at [460, 15] on button "Continuar" at bounding box center [457, 15] width 59 height 18
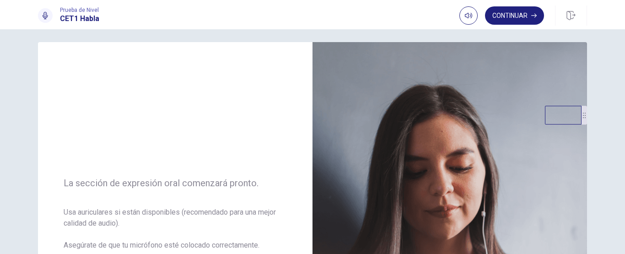
scroll to position [0, 0]
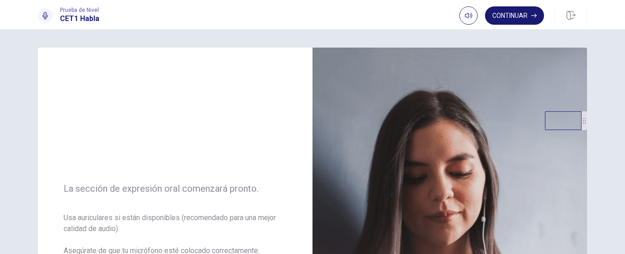
click at [518, 13] on button "Continuar" at bounding box center [514, 15] width 59 height 18
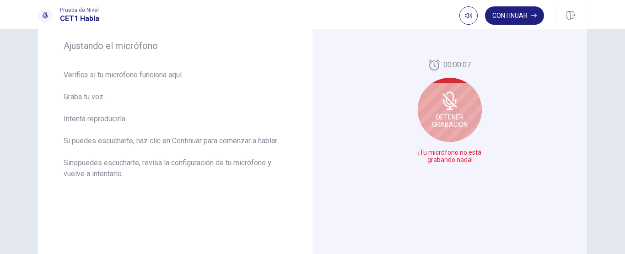
scroll to position [155, 0]
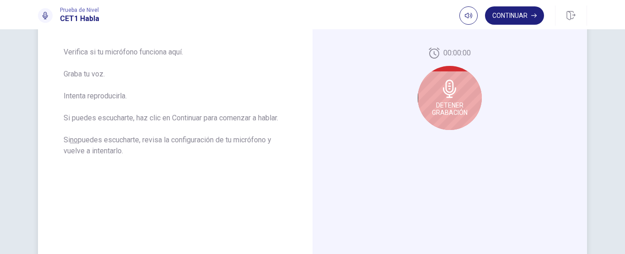
click at [446, 107] on span "Detener Grabación" at bounding box center [450, 109] width 36 height 15
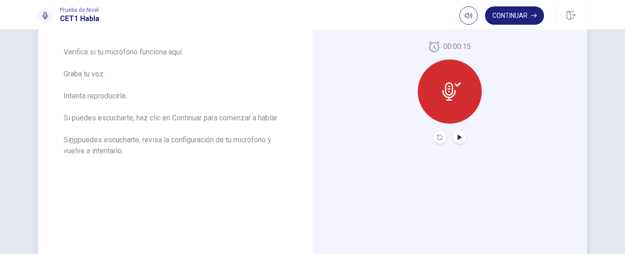
click at [458, 138] on icon "Play Audio" at bounding box center [460, 137] width 4 height 5
click at [438, 135] on icon "Record Again" at bounding box center [439, 137] width 5 height 5
click at [455, 85] on icon at bounding box center [458, 84] width 6 height 4
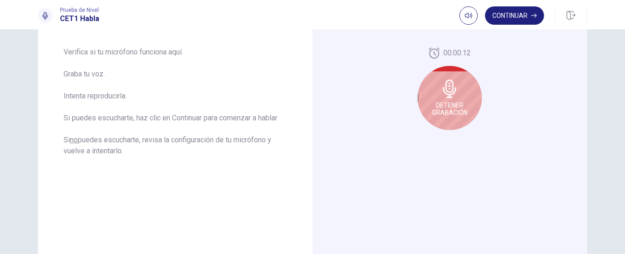
click at [449, 100] on div "Detener Grabación" at bounding box center [450, 98] width 64 height 64
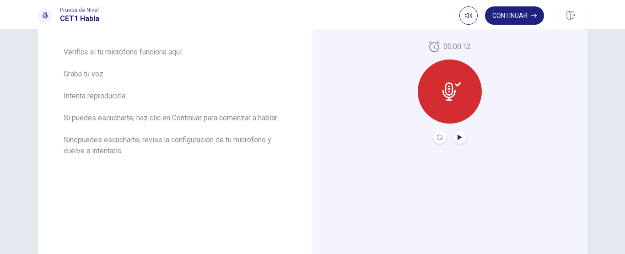
click at [458, 139] on icon "Play Audio" at bounding box center [460, 137] width 4 height 5
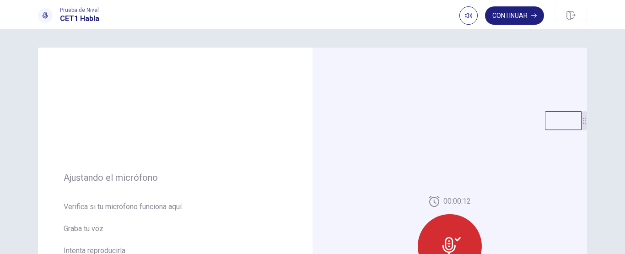
scroll to position [4, 0]
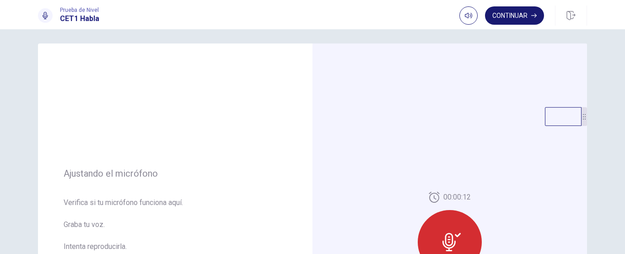
click at [516, 19] on button "Continuar" at bounding box center [514, 15] width 59 height 18
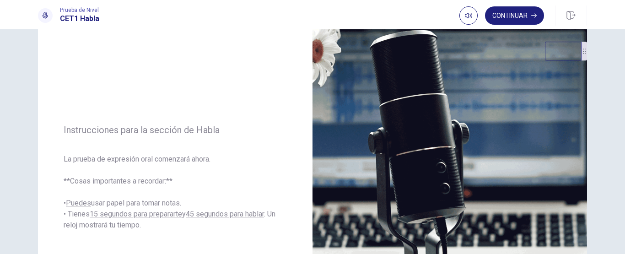
scroll to position [71, 0]
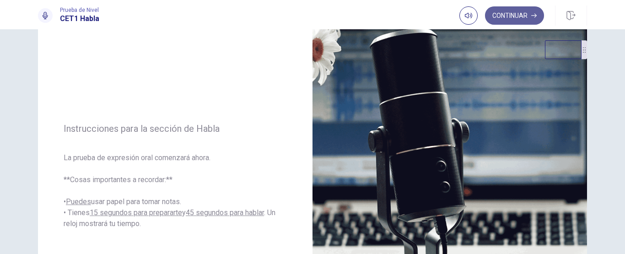
click at [521, 16] on button "Continuar" at bounding box center [514, 15] width 59 height 18
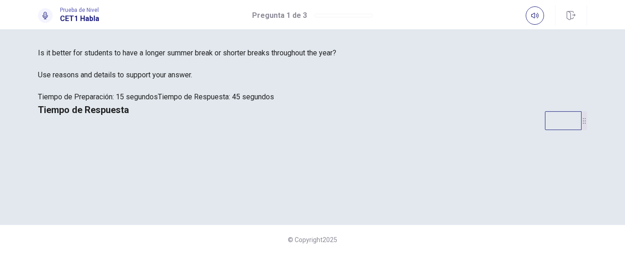
scroll to position [134, 0]
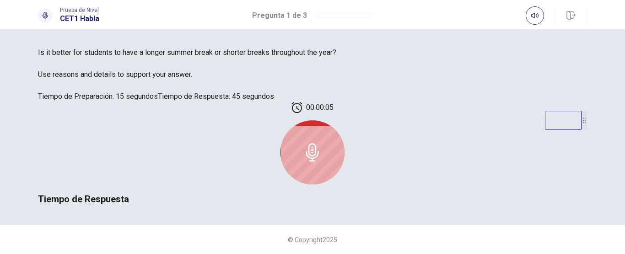
click at [319, 143] on icon at bounding box center [312, 152] width 13 height 18
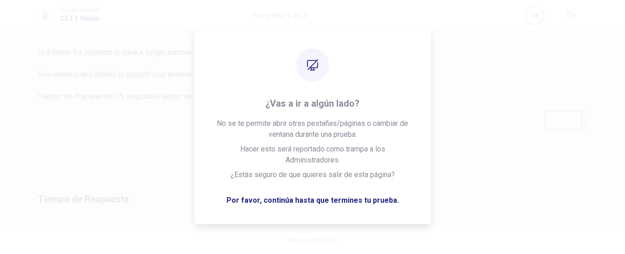
click at [322, 143] on icon at bounding box center [312, 152] width 18 height 18
click at [307, 102] on div "Is it better for students to have a longer summer break or shorter breaks throu…" at bounding box center [312, 74] width 549 height 55
click at [383, 102] on div "Tiempo de Respuesta" at bounding box center [312, 154] width 549 height 104
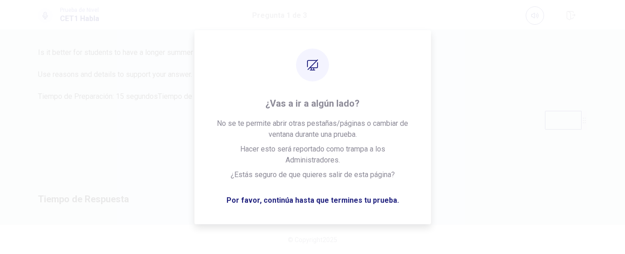
click at [345, 134] on div at bounding box center [312, 152] width 64 height 64
click at [320, 102] on div "Tiempo de Respuesta" at bounding box center [312, 154] width 549 height 104
click at [311, 102] on div "Tiempo de Respuesta" at bounding box center [312, 154] width 549 height 104
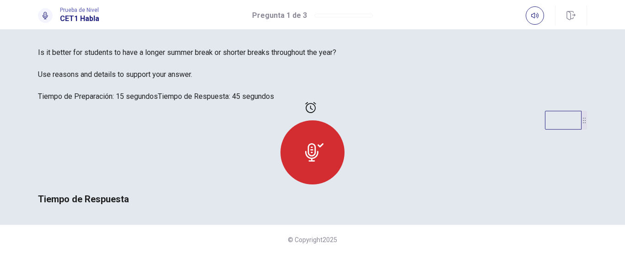
click at [323, 161] on icon at bounding box center [314, 152] width 18 height 18
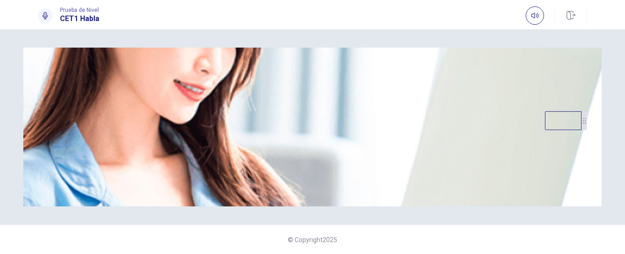
scroll to position [147, 0]
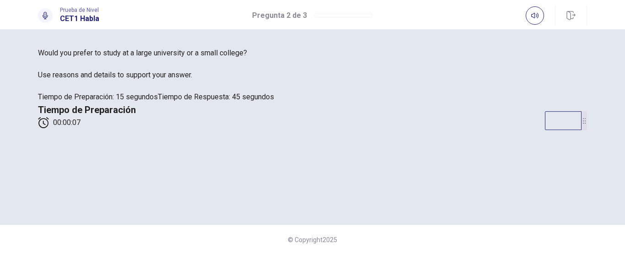
click at [615, 188] on div "Would you prefer to study at a large university or a small college? Use reasons…" at bounding box center [312, 141] width 625 height 225
click at [616, 189] on div "Would you prefer to study at a large university or a small college? Use reasons…" at bounding box center [312, 141] width 625 height 225
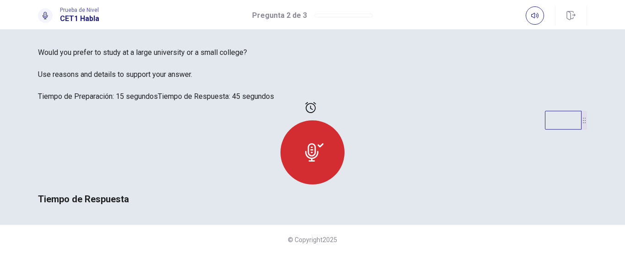
click at [614, 234] on div "Would you prefer to study at a large university or a small college? Use reasons…" at bounding box center [312, 141] width 625 height 225
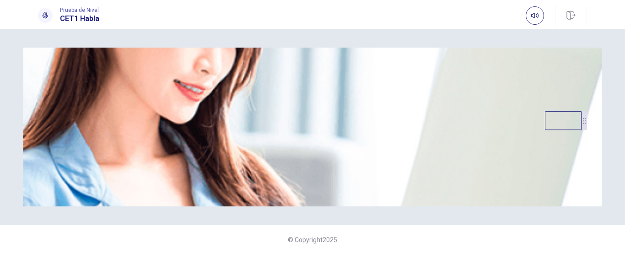
scroll to position [105, 0]
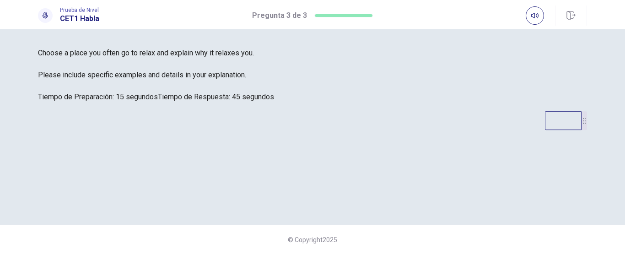
click at [608, 186] on div "Choose a place you often go to relax and explain why it relaxes you. Please inc…" at bounding box center [312, 141] width 625 height 225
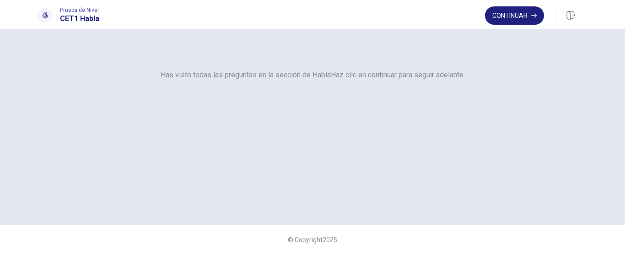
scroll to position [79, 0]
click at [511, 16] on button "Continuar" at bounding box center [514, 15] width 59 height 18
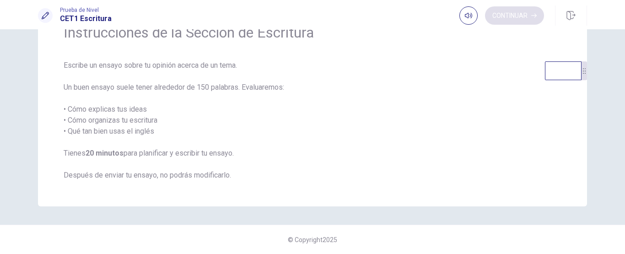
scroll to position [50, 0]
click at [511, 16] on button "Continuar" at bounding box center [514, 15] width 59 height 18
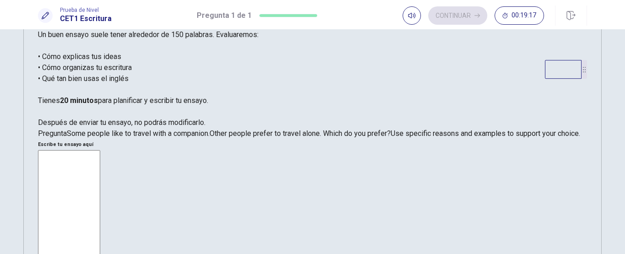
scroll to position [105, 0]
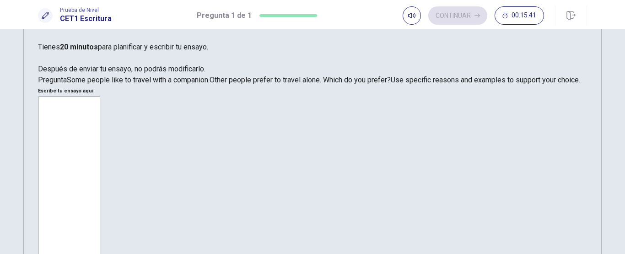
click at [100, 97] on textarea at bounding box center [69, 223] width 62 height 253
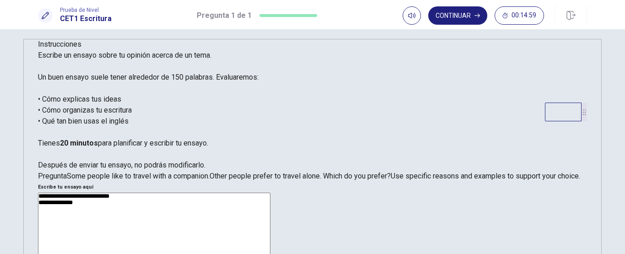
type textarea "**********"
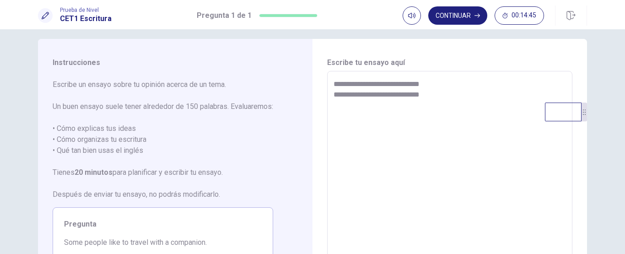
click at [334, 94] on textarea "**********" at bounding box center [450, 198] width 232 height 238
click at [437, 95] on textarea "**********" at bounding box center [450, 198] width 232 height 238
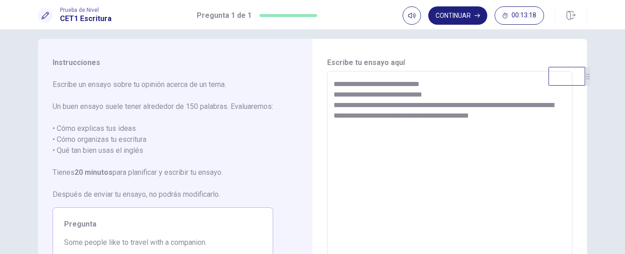
drag, startPoint x: 574, startPoint y: 127, endPoint x: 588, endPoint y: 84, distance: 45.3
click at [588, 84] on div at bounding box center [570, 76] width 42 height 19
click at [559, 111] on textarea "**********" at bounding box center [450, 198] width 232 height 238
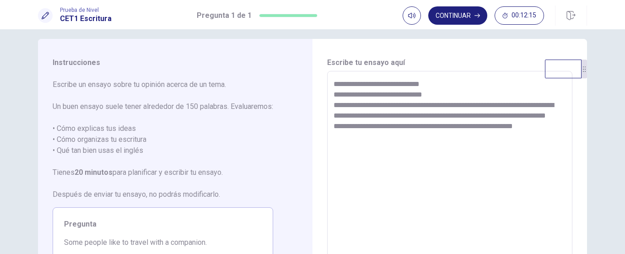
click at [334, 135] on textarea "**********" at bounding box center [450, 198] width 232 height 238
click at [446, 135] on textarea "**********" at bounding box center [450, 198] width 232 height 238
click at [443, 139] on textarea "**********" at bounding box center [450, 198] width 232 height 238
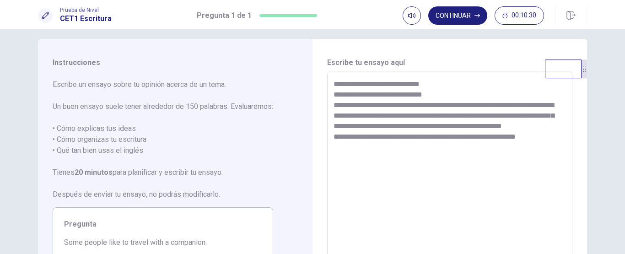
click at [544, 146] on textarea "**********" at bounding box center [450, 198] width 232 height 238
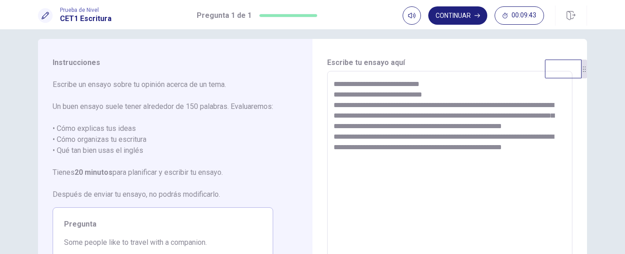
click at [554, 161] on textarea "**********" at bounding box center [450, 198] width 232 height 238
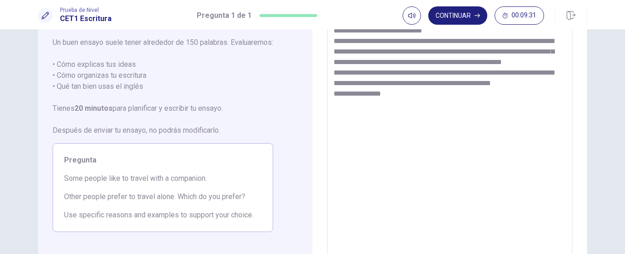
scroll to position [77, 0]
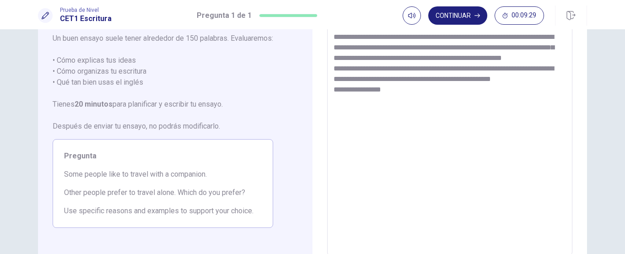
click at [385, 104] on textarea "**********" at bounding box center [450, 130] width 232 height 238
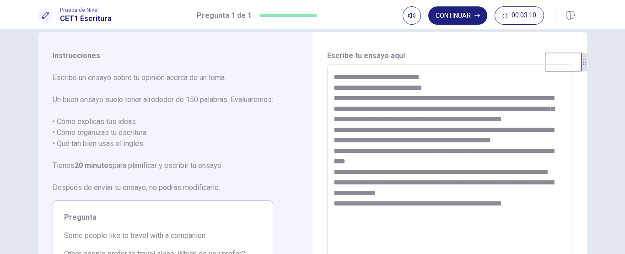
scroll to position [51, 0]
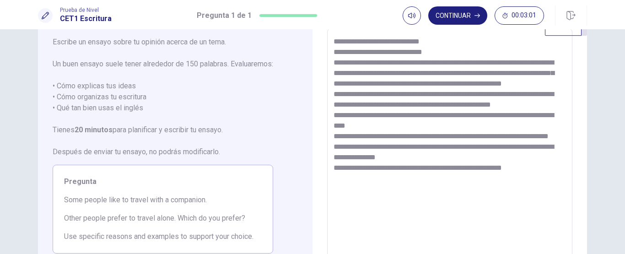
click at [422, 85] on textarea "**********" at bounding box center [450, 155] width 232 height 238
click at [331, 168] on div "**********" at bounding box center [449, 154] width 245 height 253
click at [372, 155] on textarea "**********" at bounding box center [450, 155] width 232 height 238
click at [443, 168] on textarea "**********" at bounding box center [450, 155] width 232 height 238
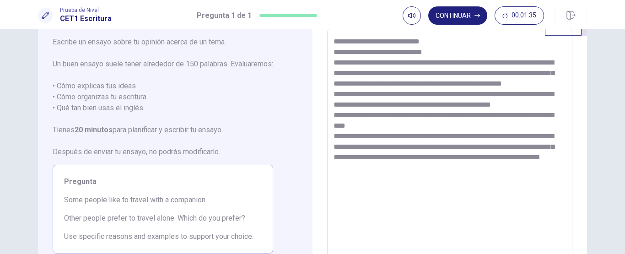
click at [409, 179] on textarea "**********" at bounding box center [450, 155] width 232 height 238
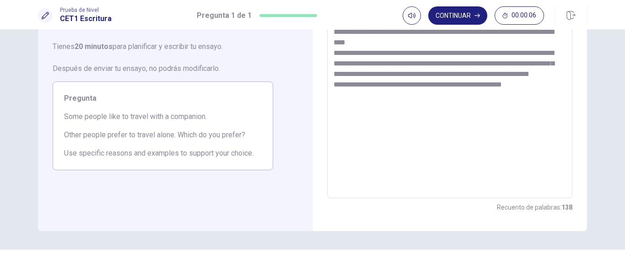
scroll to position [94, 0]
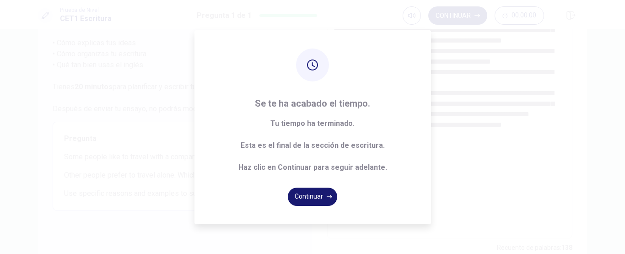
type textarea "**********"
click at [316, 197] on button "Continuar" at bounding box center [312, 197] width 49 height 18
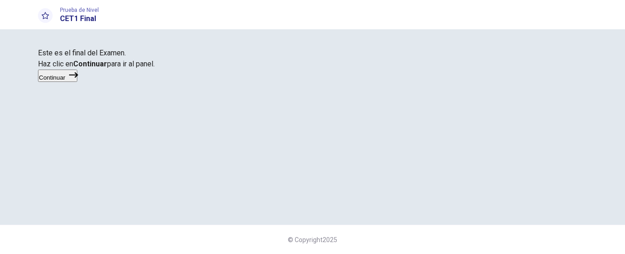
scroll to position [79, 0]
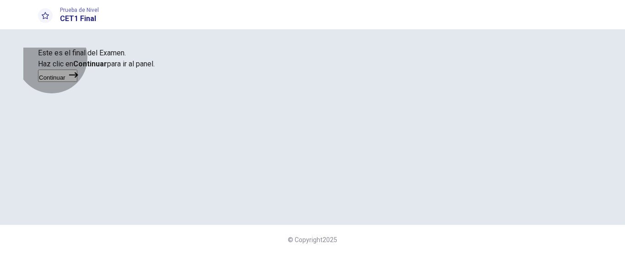
click at [77, 82] on button "Continuar" at bounding box center [57, 76] width 39 height 12
